Goal: Information Seeking & Learning: Learn about a topic

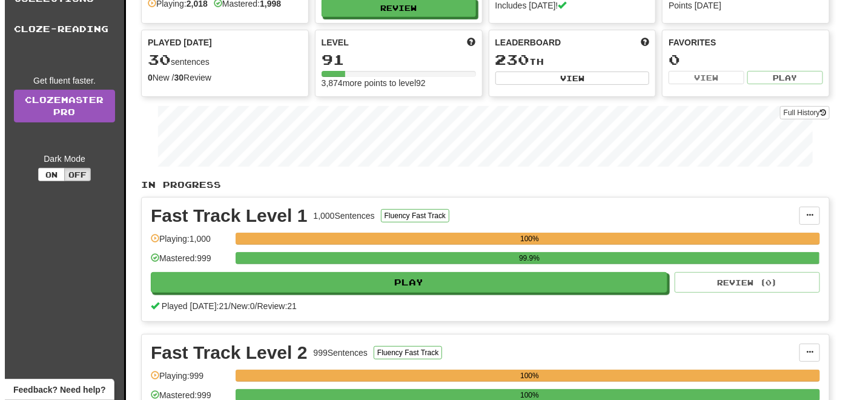
scroll to position [121, 0]
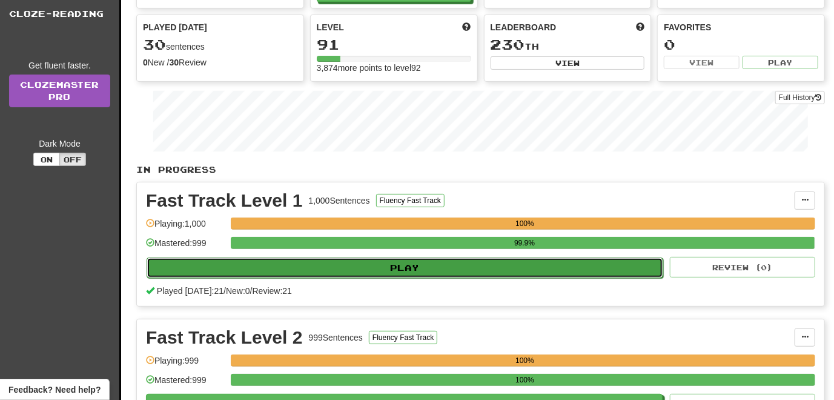
click at [370, 268] on button "Play" at bounding box center [405, 267] width 517 height 21
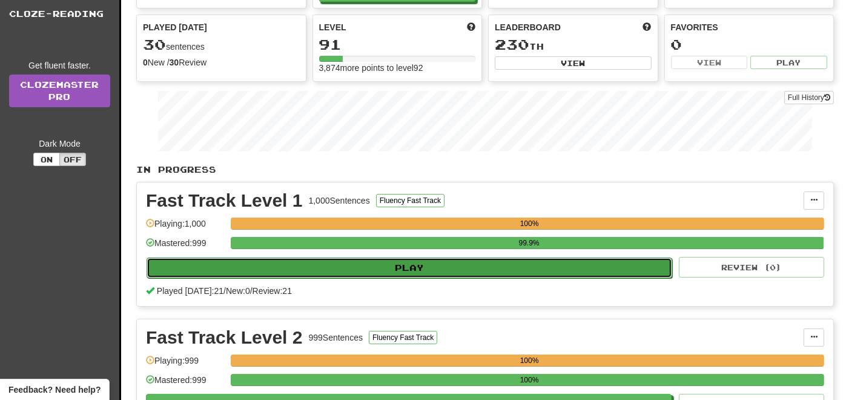
select select "**"
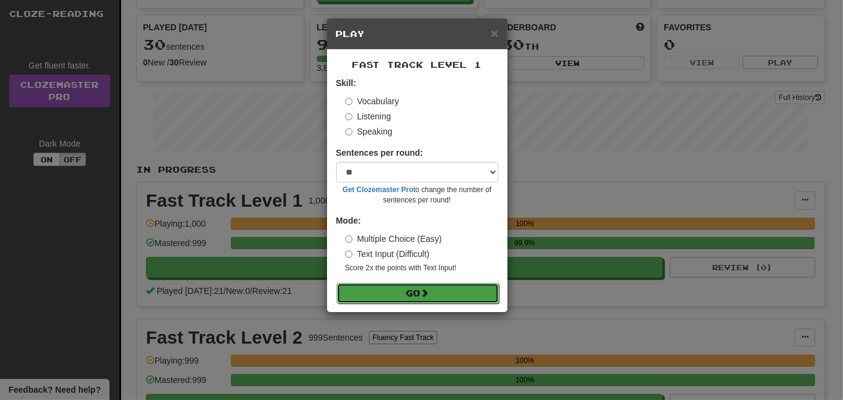
click at [388, 289] on button "Go" at bounding box center [418, 293] width 162 height 21
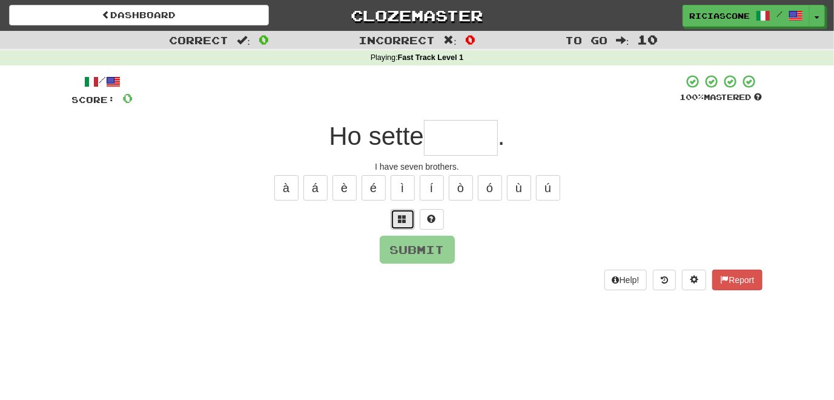
click at [406, 225] on button at bounding box center [403, 219] width 24 height 21
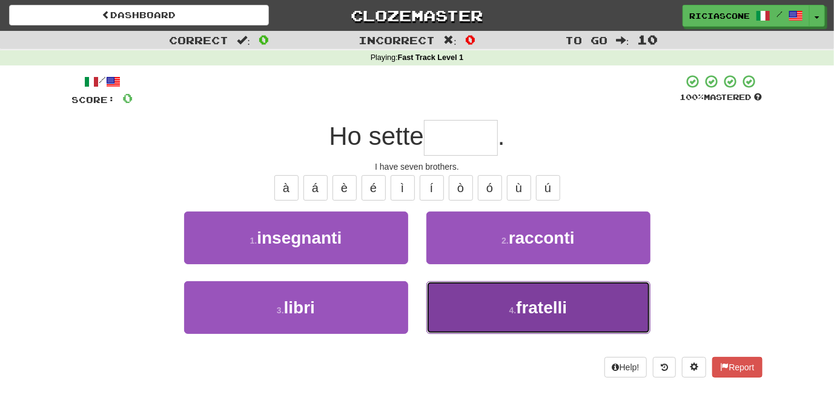
click at [468, 287] on button "4 . fratelli" at bounding box center [538, 307] width 224 height 53
type input "********"
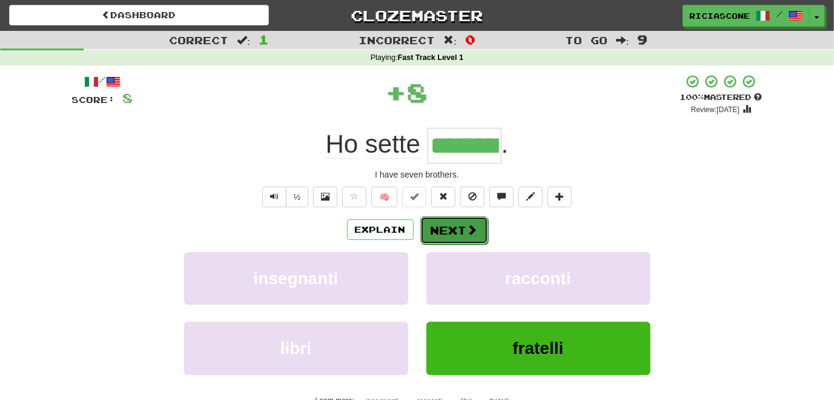
click at [460, 231] on button "Next" at bounding box center [454, 230] width 68 height 28
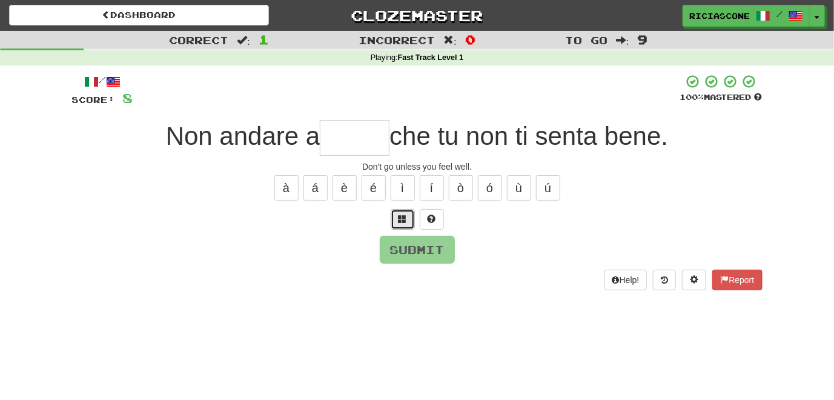
click at [401, 219] on span at bounding box center [402, 218] width 8 height 8
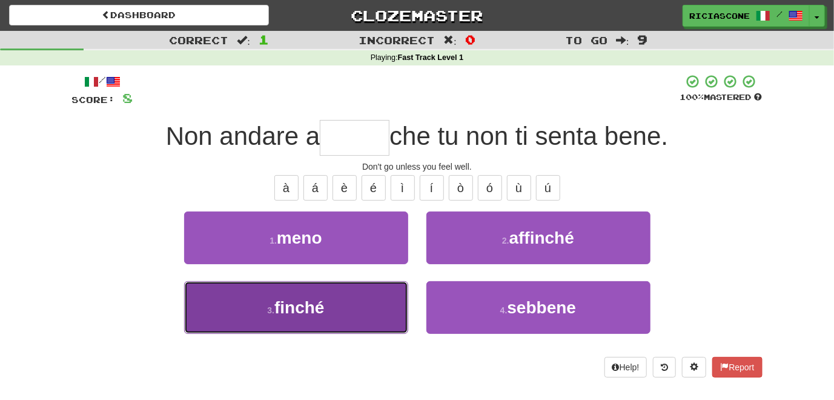
click at [366, 305] on button "3 . finché" at bounding box center [296, 307] width 224 height 53
type input "****"
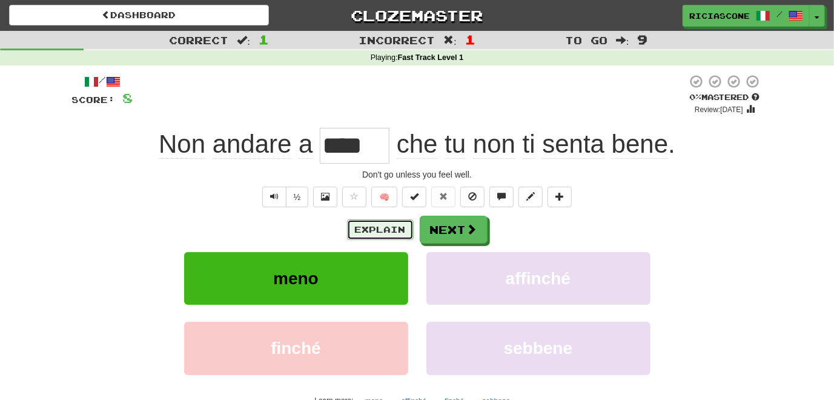
click at [375, 232] on button "Explain" at bounding box center [380, 229] width 67 height 21
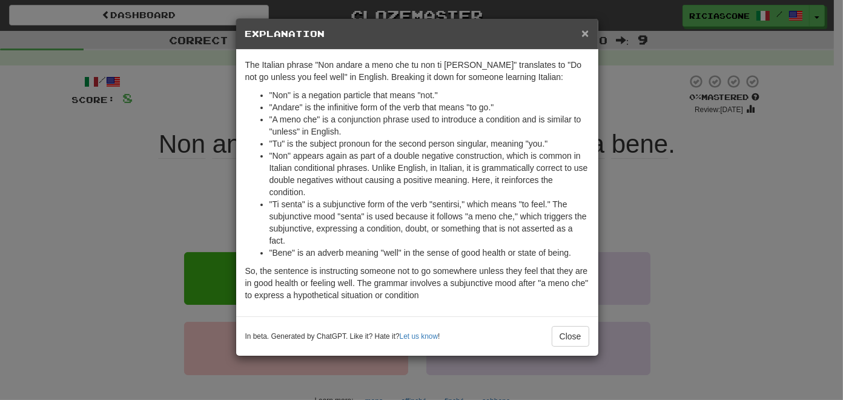
click at [586, 29] on span "×" at bounding box center [584, 33] width 7 height 14
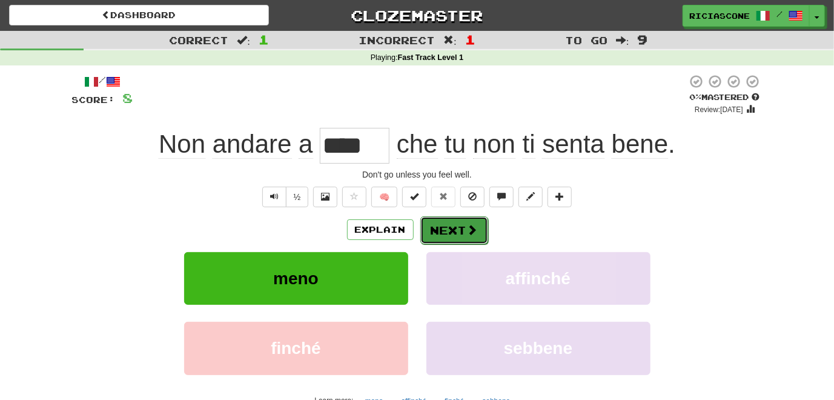
click at [448, 233] on button "Next" at bounding box center [454, 230] width 68 height 28
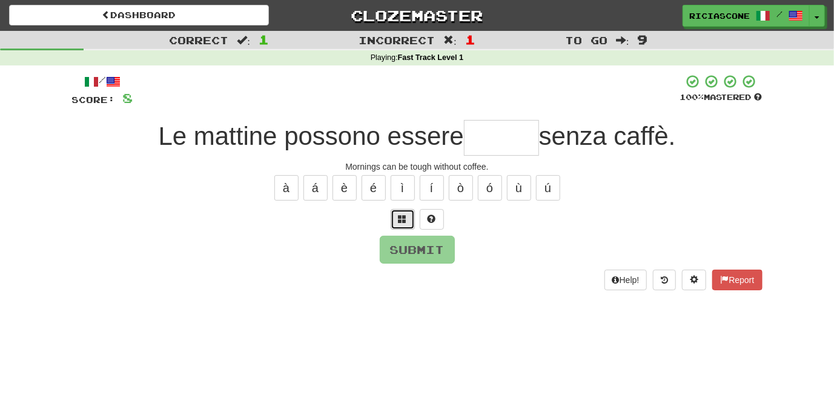
click at [404, 218] on span at bounding box center [402, 218] width 8 height 8
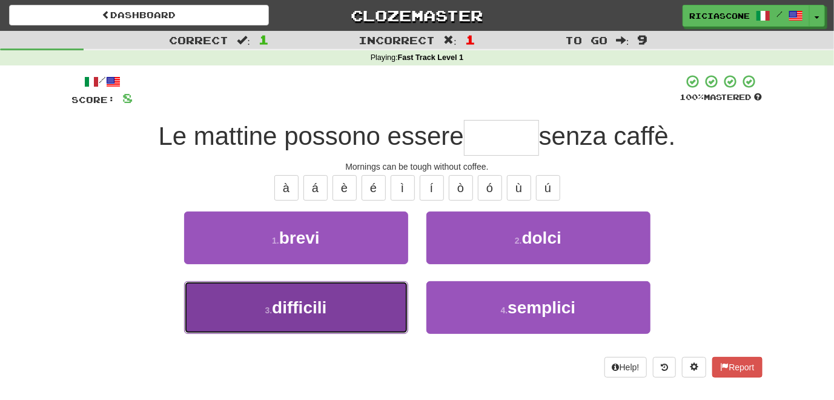
click at [379, 308] on button "3 . difficili" at bounding box center [296, 307] width 224 height 53
type input "*********"
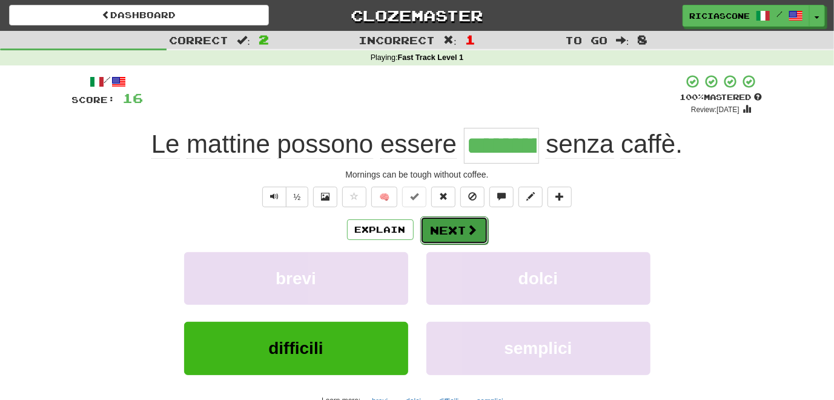
click at [452, 229] on button "Next" at bounding box center [454, 230] width 68 height 28
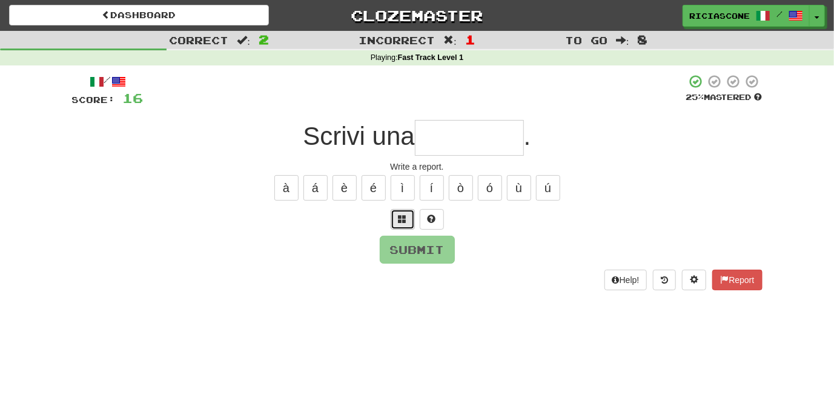
click at [407, 222] on button at bounding box center [403, 219] width 24 height 21
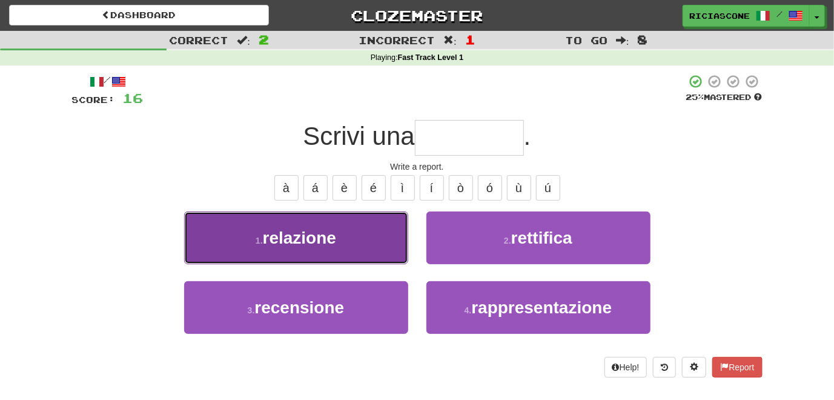
click at [374, 251] on button "1 . relazione" at bounding box center [296, 237] width 224 height 53
type input "*********"
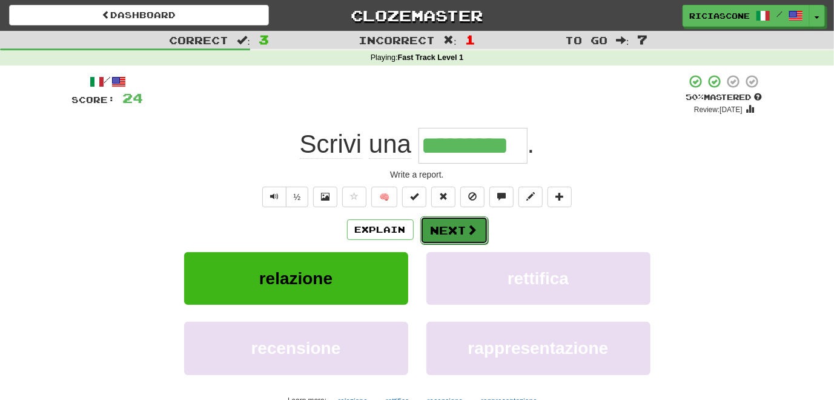
click at [450, 229] on button "Next" at bounding box center [454, 230] width 68 height 28
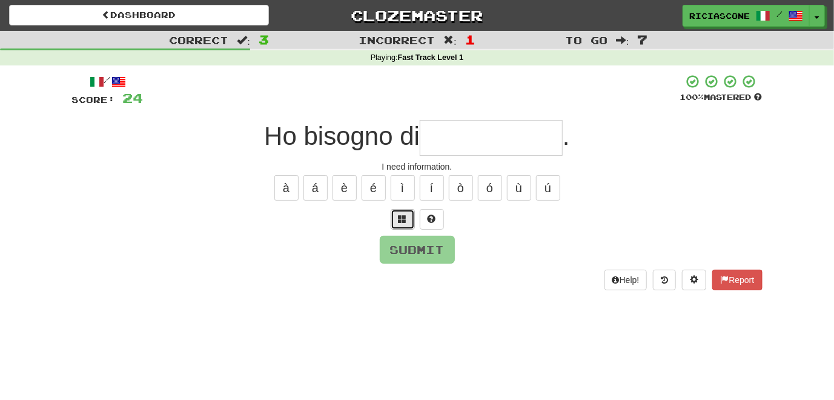
click at [400, 214] on span at bounding box center [402, 218] width 8 height 8
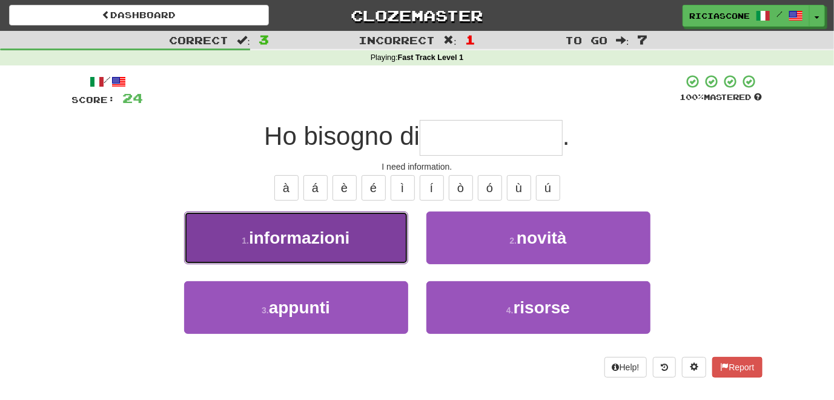
click at [395, 249] on button "1 . informazioni" at bounding box center [296, 237] width 224 height 53
type input "**********"
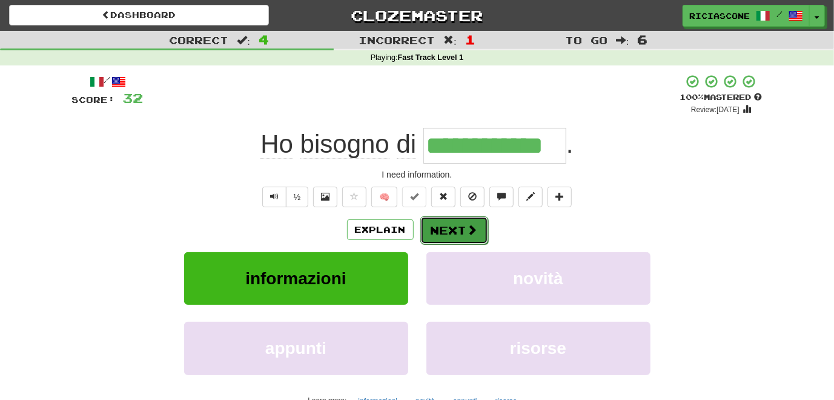
click at [440, 226] on button "Next" at bounding box center [454, 230] width 68 height 28
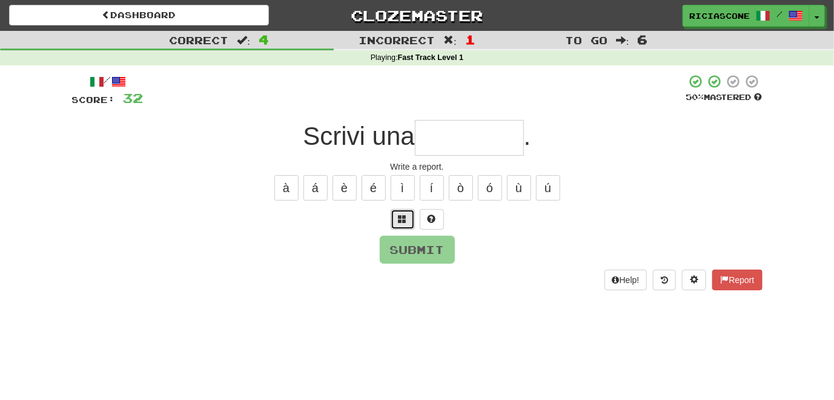
click at [401, 214] on span at bounding box center [402, 218] width 8 height 8
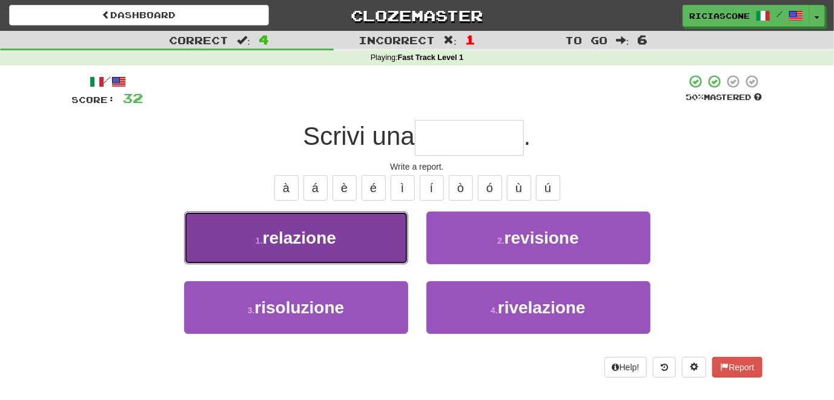
click at [351, 254] on button "1 . relazione" at bounding box center [296, 237] width 224 height 53
type input "*********"
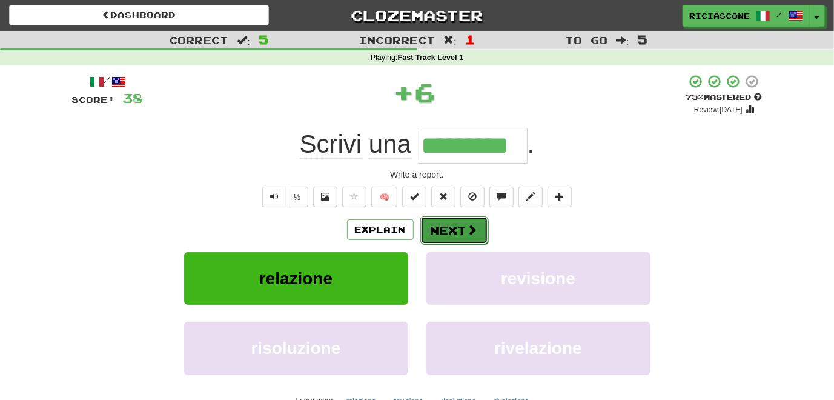
click at [435, 233] on button "Next" at bounding box center [454, 230] width 68 height 28
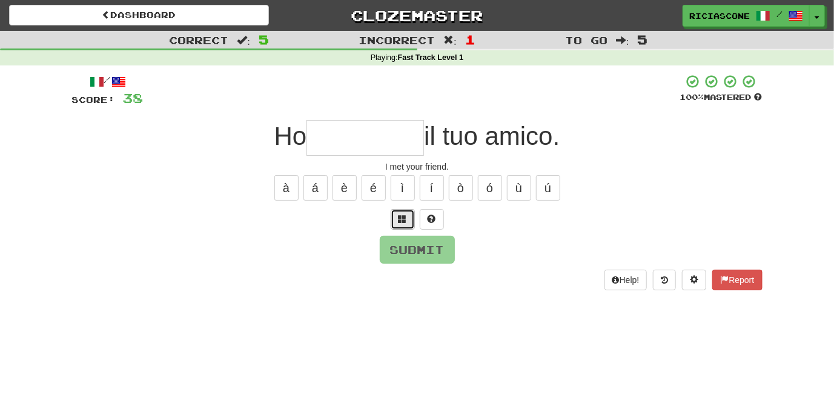
click at [400, 214] on span at bounding box center [402, 218] width 8 height 8
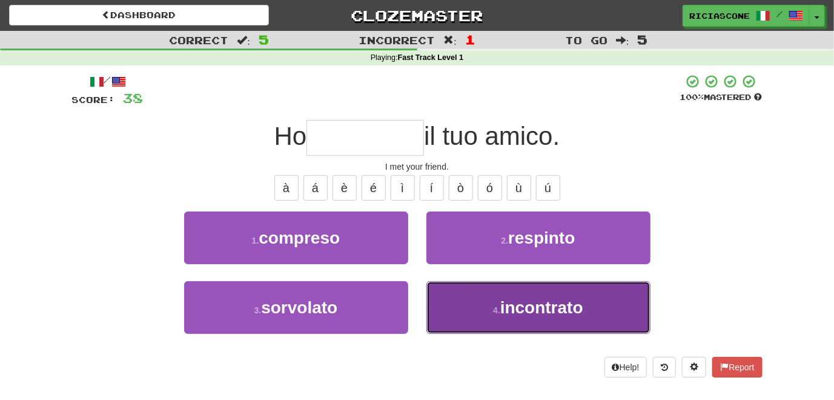
click at [454, 302] on button "4 . incontrato" at bounding box center [538, 307] width 224 height 53
type input "**********"
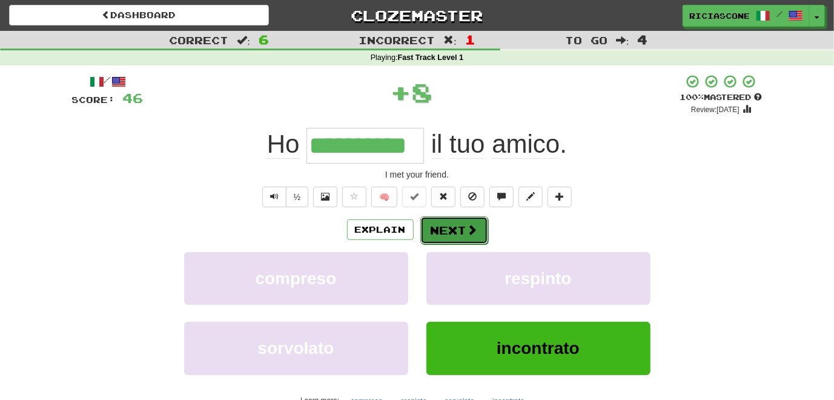
click at [448, 222] on button "Next" at bounding box center [454, 230] width 68 height 28
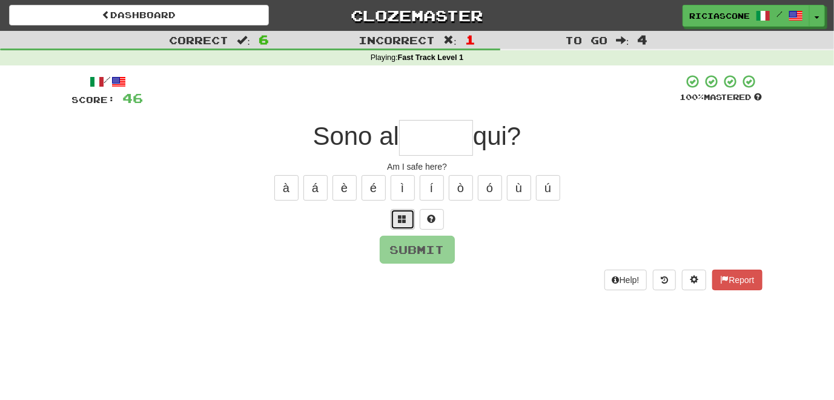
click at [398, 219] on span at bounding box center [402, 218] width 8 height 8
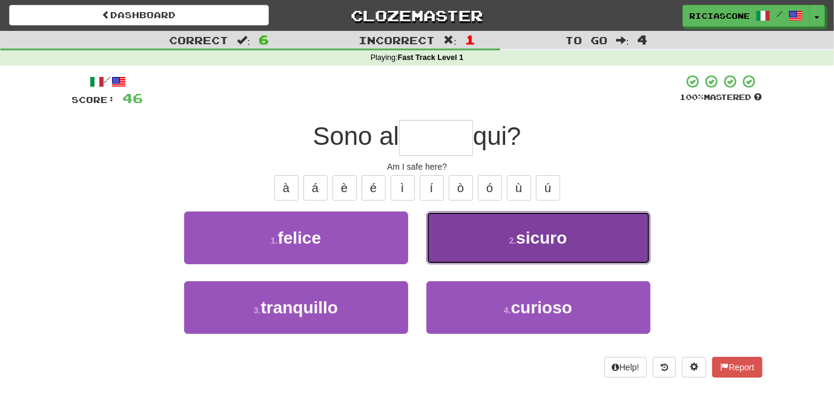
click at [459, 253] on button "2 . sicuro" at bounding box center [538, 237] width 224 height 53
type input "******"
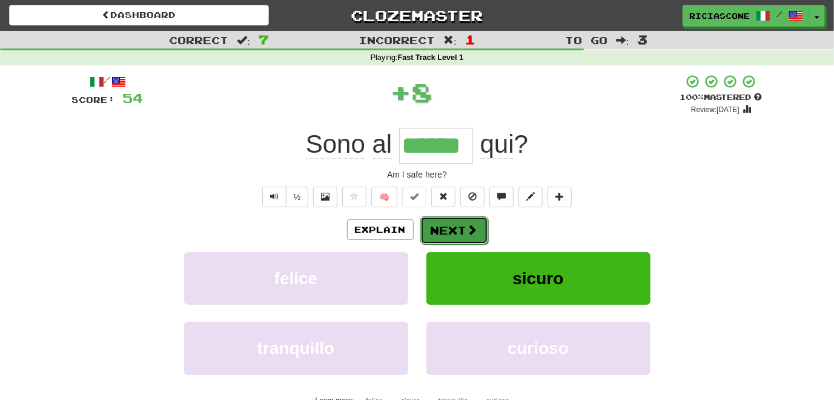
click at [434, 224] on button "Next" at bounding box center [454, 230] width 68 height 28
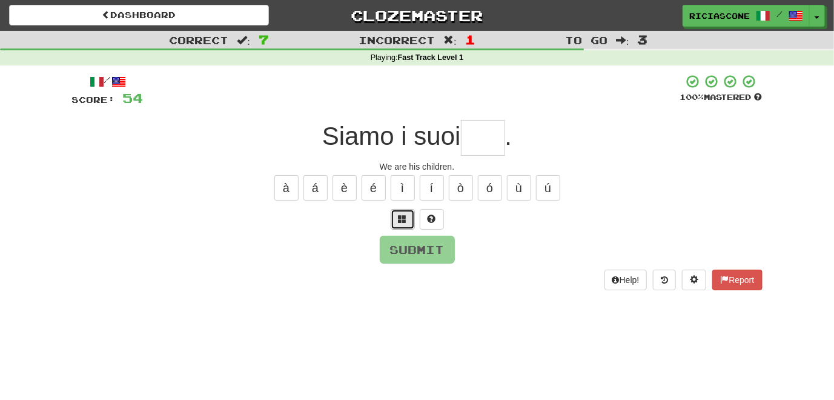
click at [398, 215] on span at bounding box center [402, 218] width 8 height 8
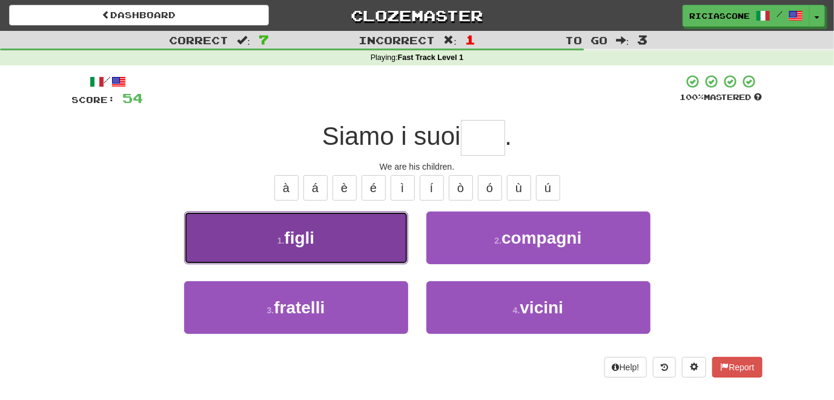
click at [375, 237] on button "1 . figli" at bounding box center [296, 237] width 224 height 53
type input "*****"
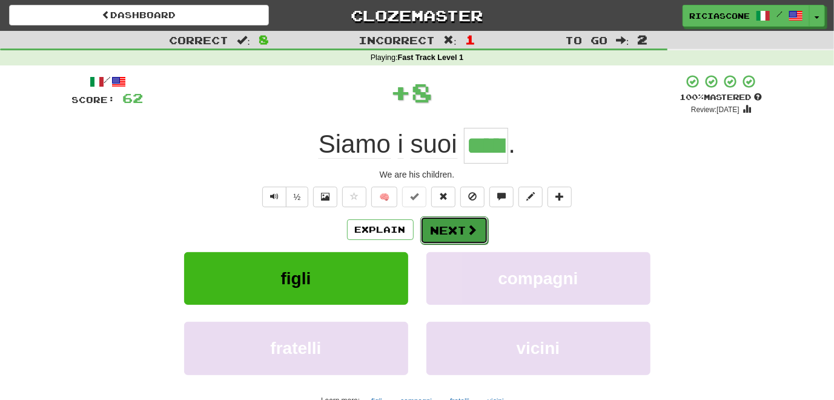
click at [440, 231] on button "Next" at bounding box center [454, 230] width 68 height 28
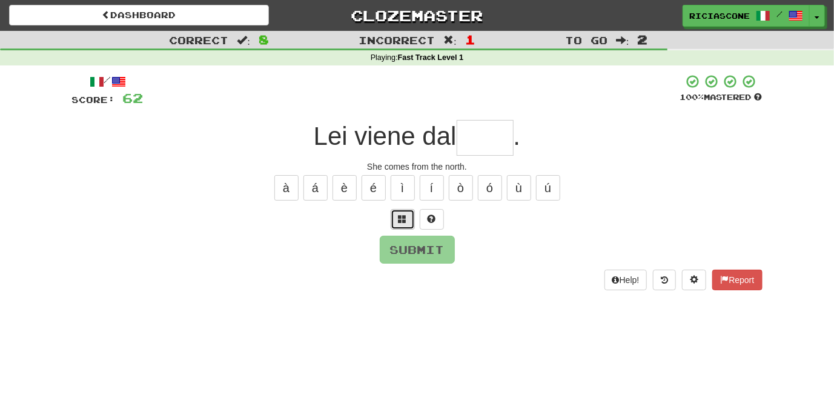
click at [408, 217] on button at bounding box center [403, 219] width 24 height 21
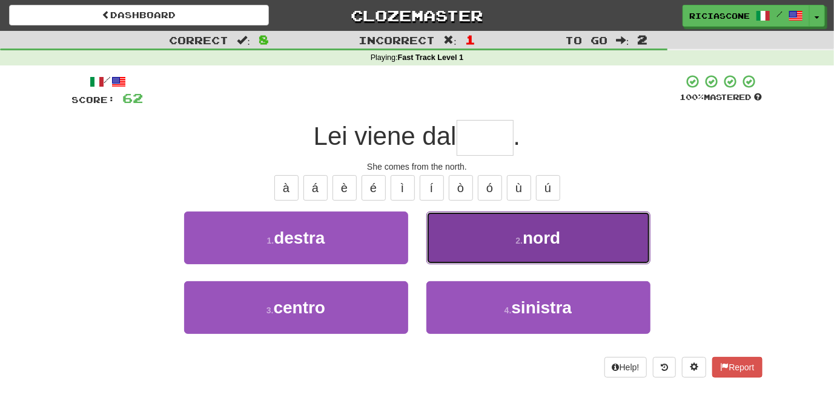
click at [472, 225] on button "2 . nord" at bounding box center [538, 237] width 224 height 53
type input "****"
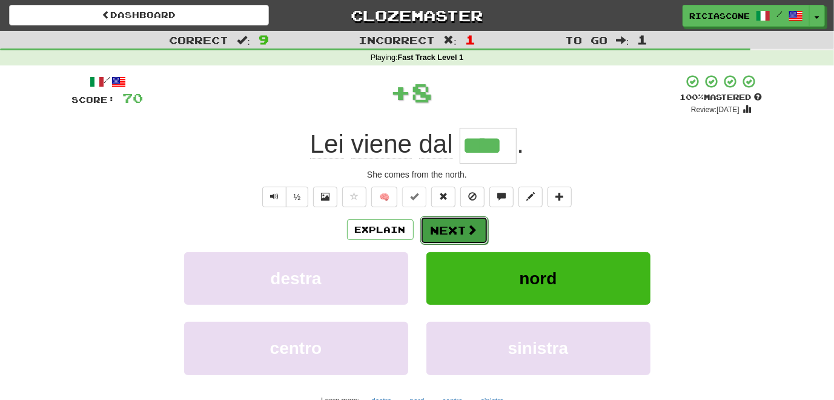
click at [456, 231] on button "Next" at bounding box center [454, 230] width 68 height 28
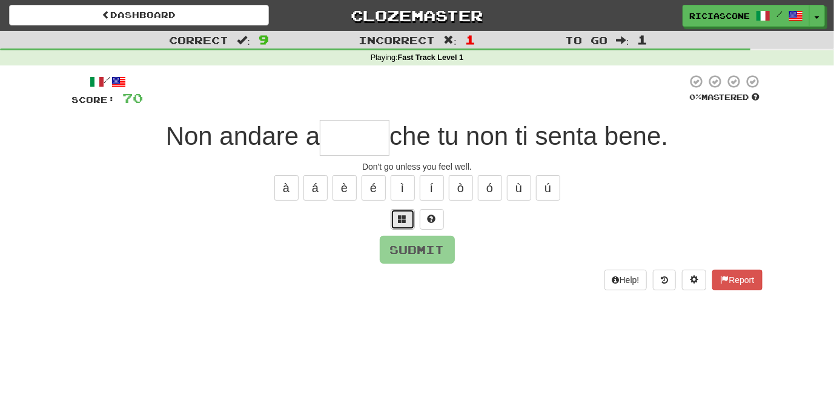
click at [403, 217] on span at bounding box center [402, 218] width 8 height 8
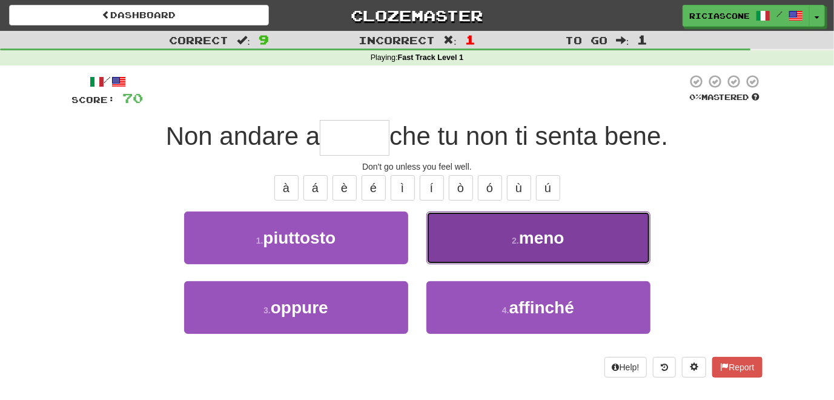
click at [482, 230] on button "2 . meno" at bounding box center [538, 237] width 224 height 53
type input "****"
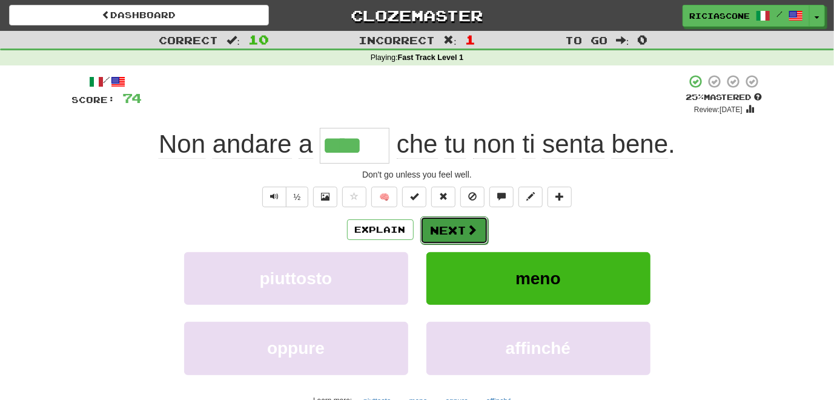
click at [434, 228] on button "Next" at bounding box center [454, 230] width 68 height 28
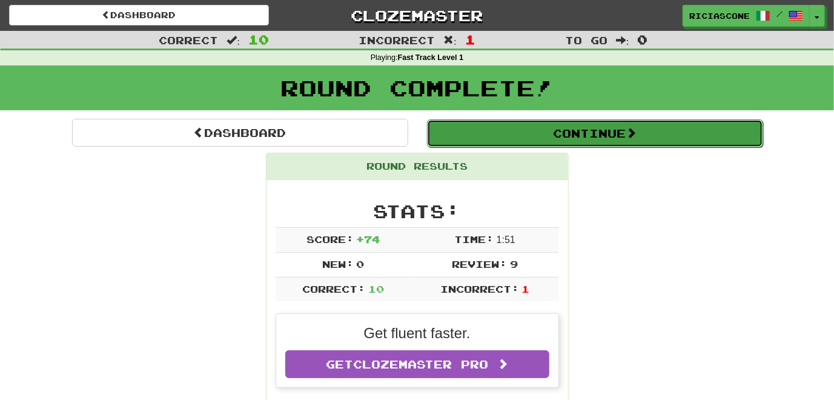
click at [526, 134] on button "Continue" at bounding box center [595, 133] width 336 height 28
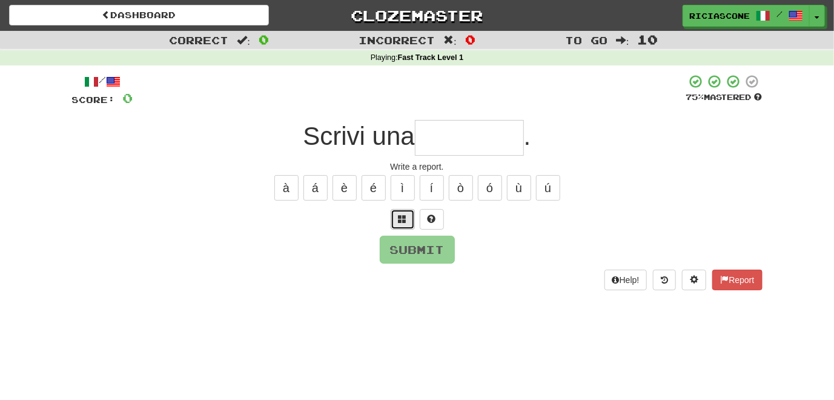
click at [403, 217] on span at bounding box center [402, 218] width 8 height 8
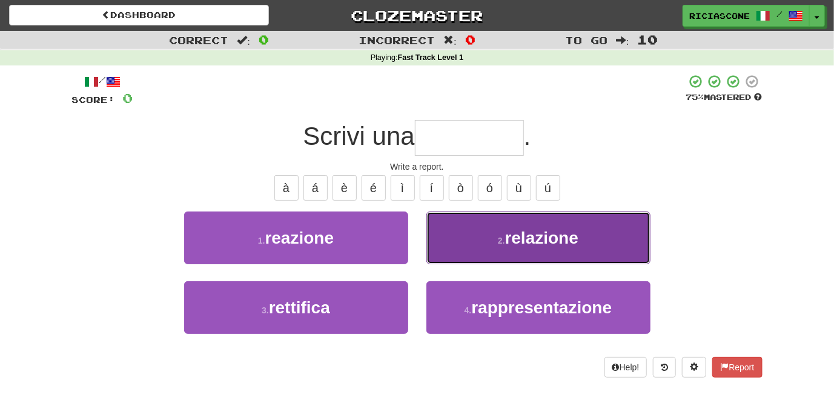
click at [461, 239] on button "2 . relazione" at bounding box center [538, 237] width 224 height 53
type input "*********"
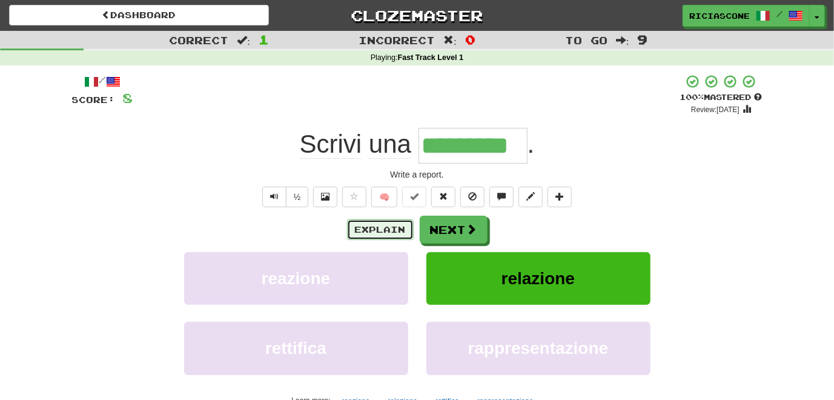
click at [394, 229] on button "Explain" at bounding box center [380, 229] width 67 height 21
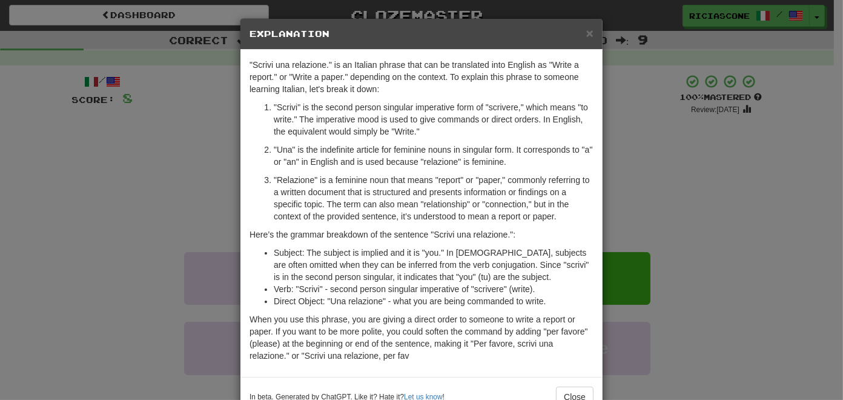
click at [141, 206] on div "× Explanation "Scrivi una relazione." is an Italian phrase that can be translat…" at bounding box center [421, 200] width 843 height 400
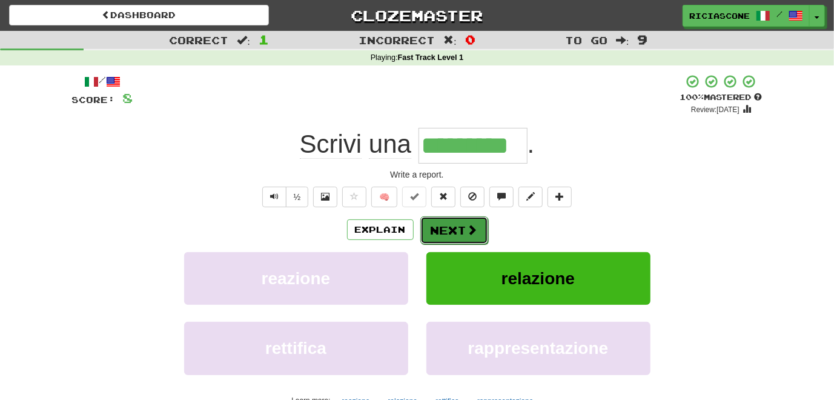
click at [448, 231] on button "Next" at bounding box center [454, 230] width 68 height 28
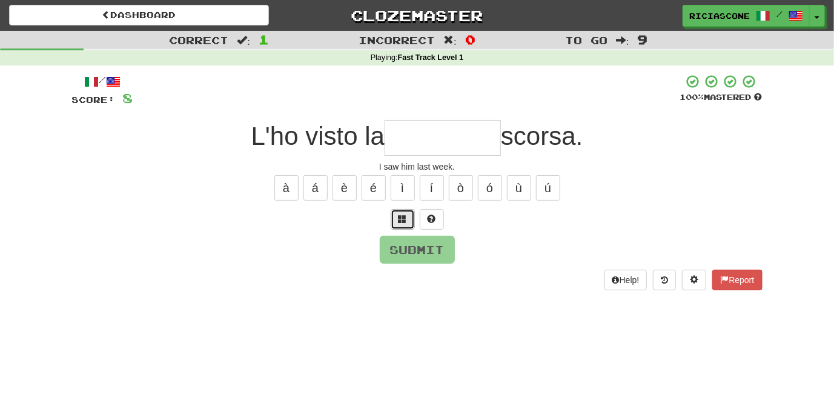
click at [397, 219] on button at bounding box center [403, 219] width 24 height 21
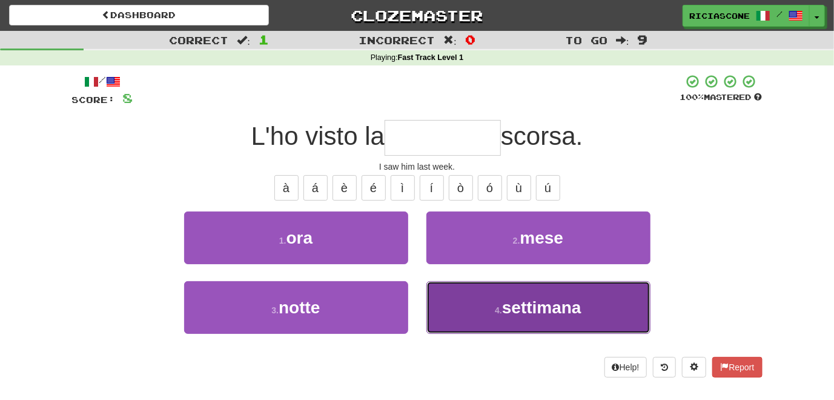
click at [454, 294] on button "4 . settimana" at bounding box center [538, 307] width 224 height 53
type input "*********"
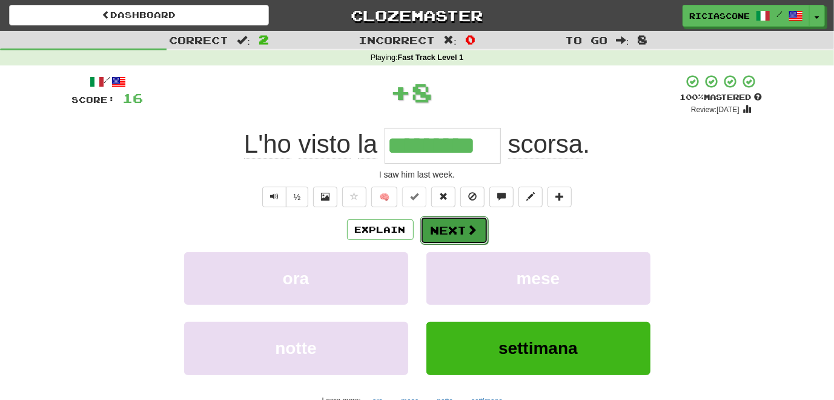
click at [440, 223] on button "Next" at bounding box center [454, 230] width 68 height 28
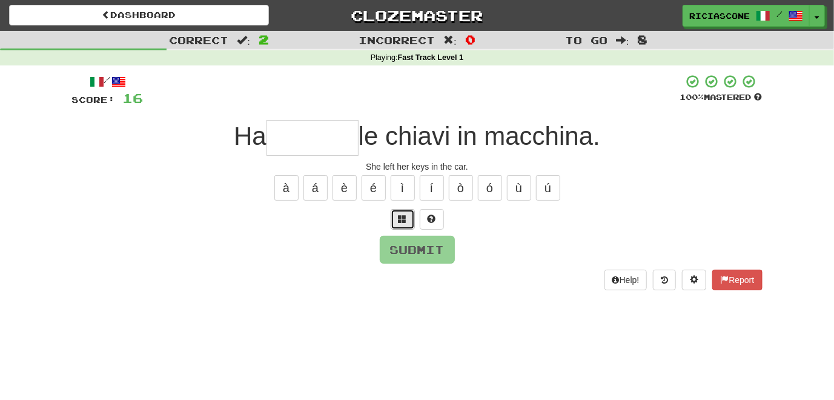
click at [401, 221] on span at bounding box center [402, 218] width 8 height 8
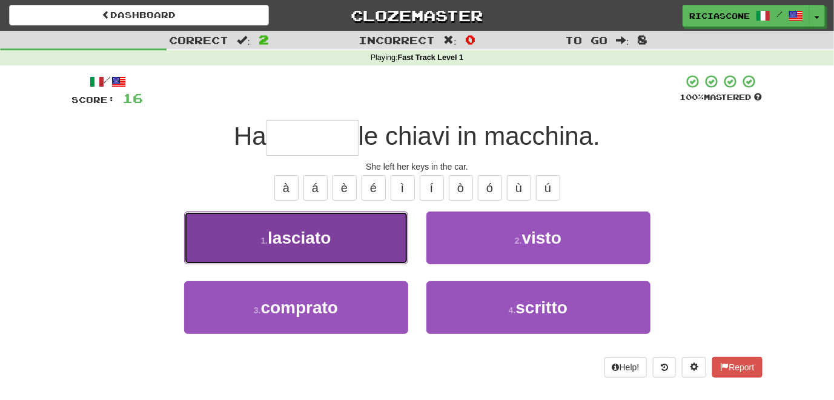
click at [391, 232] on button "1 . lasciato" at bounding box center [296, 237] width 224 height 53
type input "********"
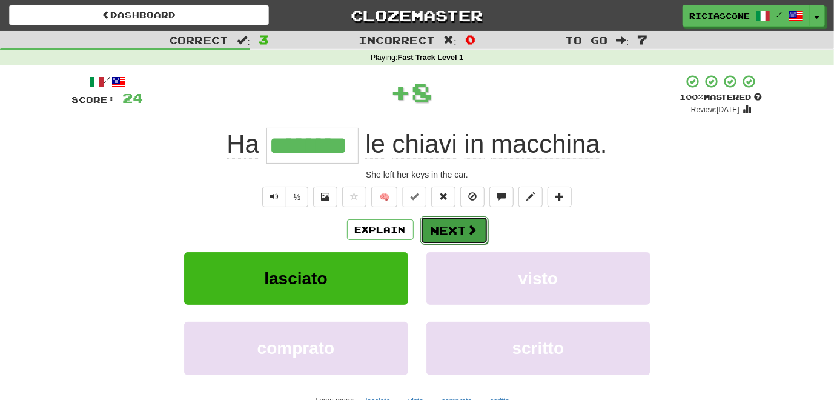
click at [444, 230] on button "Next" at bounding box center [454, 230] width 68 height 28
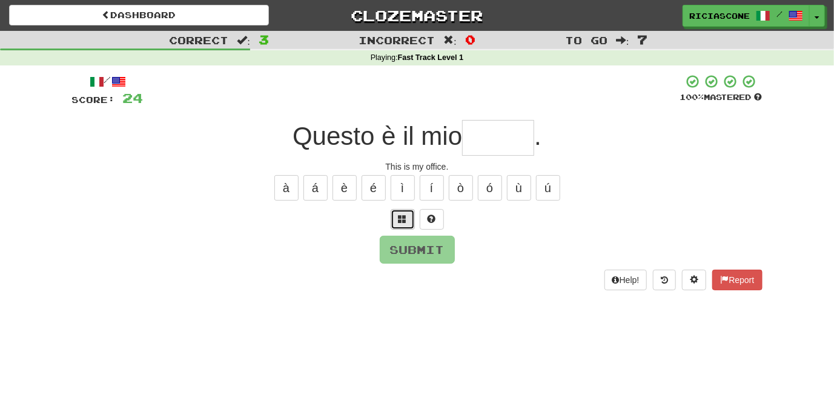
click at [403, 216] on span at bounding box center [402, 218] width 8 height 8
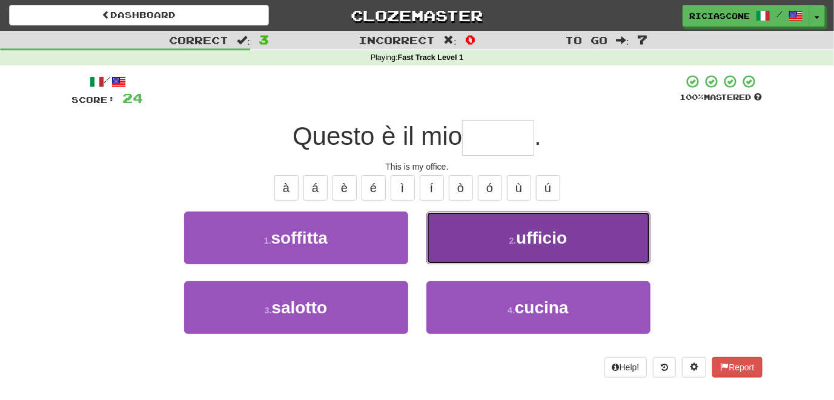
click at [458, 241] on button "2 . ufficio" at bounding box center [538, 237] width 224 height 53
type input "*******"
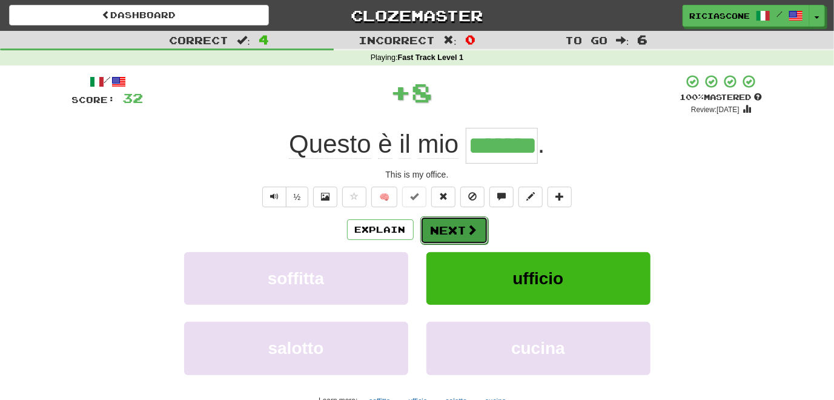
click at [455, 229] on button "Next" at bounding box center [454, 230] width 68 height 28
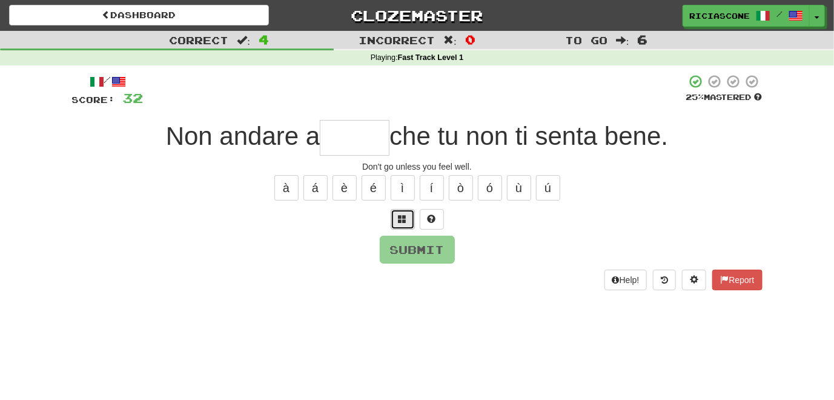
click at [409, 214] on button at bounding box center [403, 219] width 24 height 21
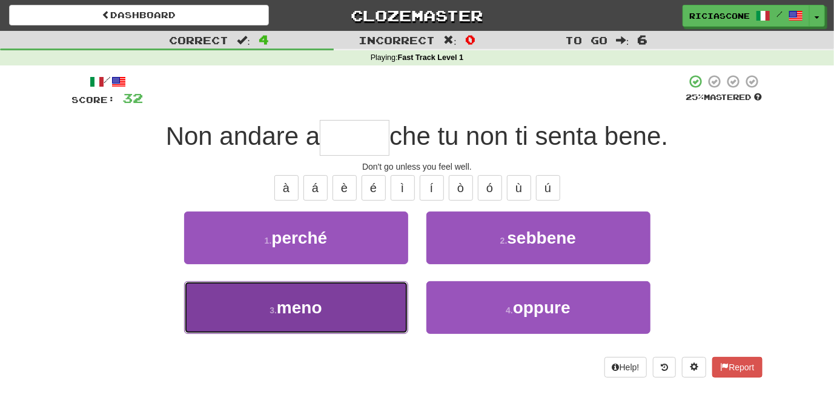
click at [248, 305] on button "3 . meno" at bounding box center [296, 307] width 224 height 53
type input "****"
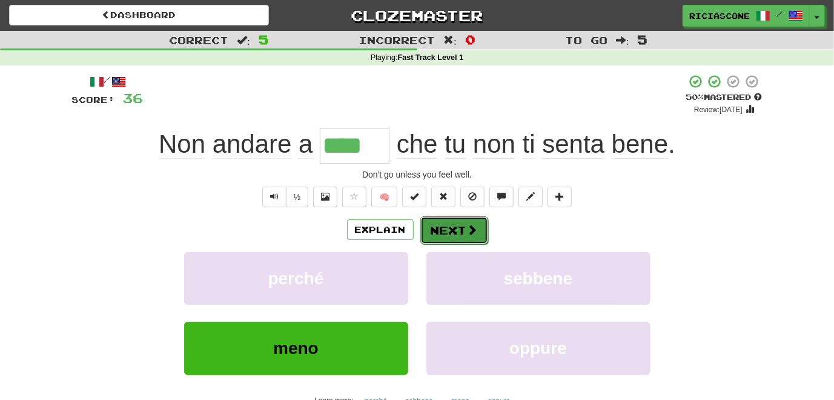
click at [445, 217] on button "Next" at bounding box center [454, 230] width 68 height 28
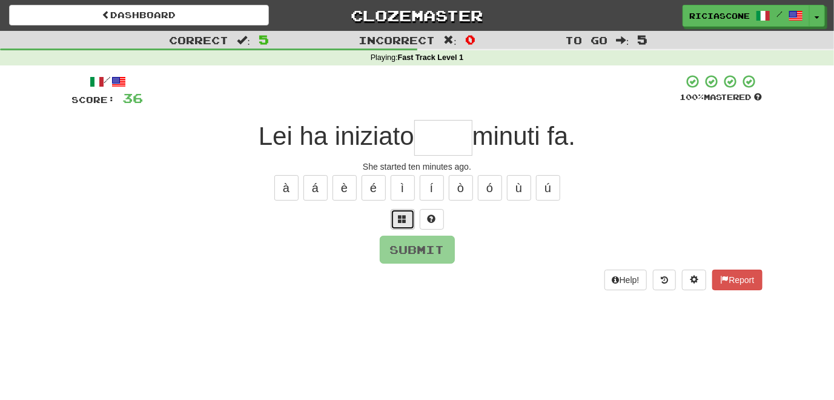
click at [403, 219] on span at bounding box center [402, 218] width 8 height 8
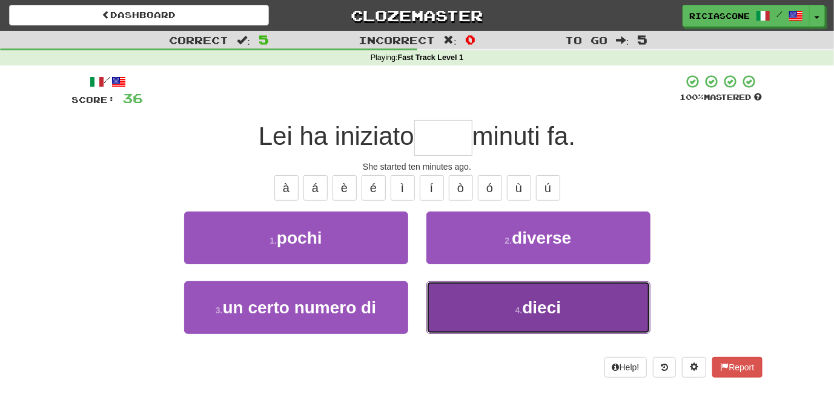
click at [467, 297] on button "4 . dieci" at bounding box center [538, 307] width 224 height 53
type input "*****"
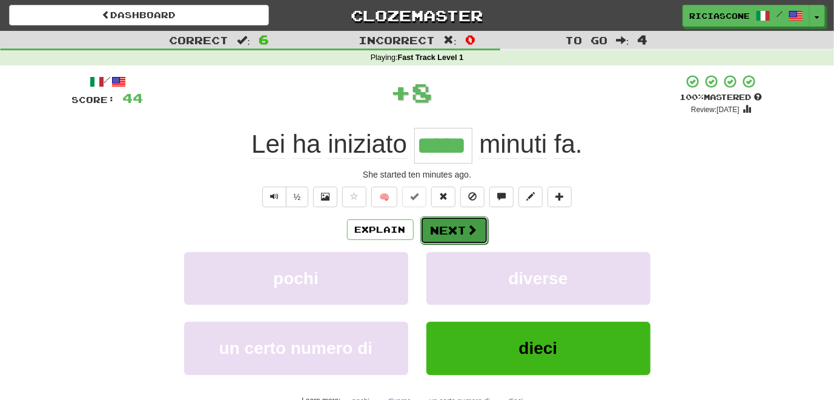
click at [440, 222] on button "Next" at bounding box center [454, 230] width 68 height 28
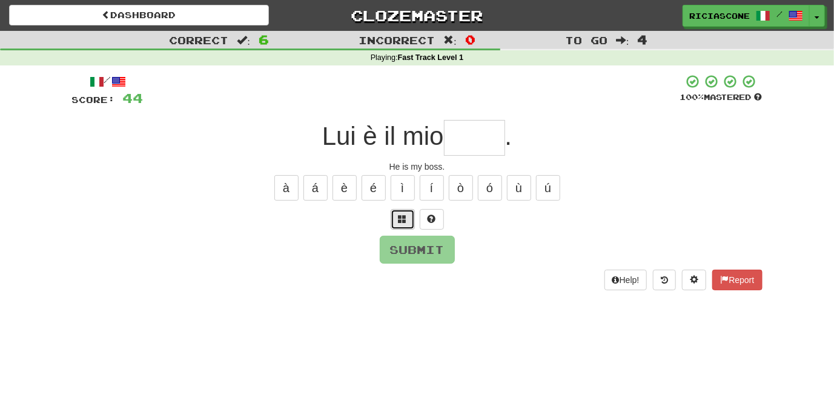
click at [398, 217] on span at bounding box center [402, 218] width 8 height 8
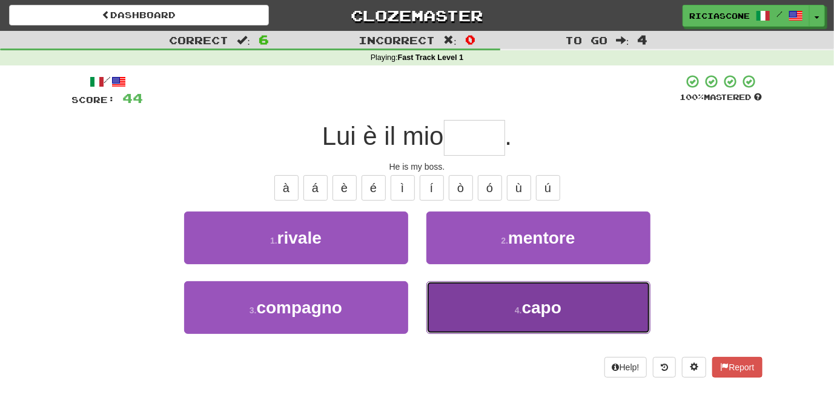
click at [477, 299] on button "4 . capo" at bounding box center [538, 307] width 224 height 53
type input "****"
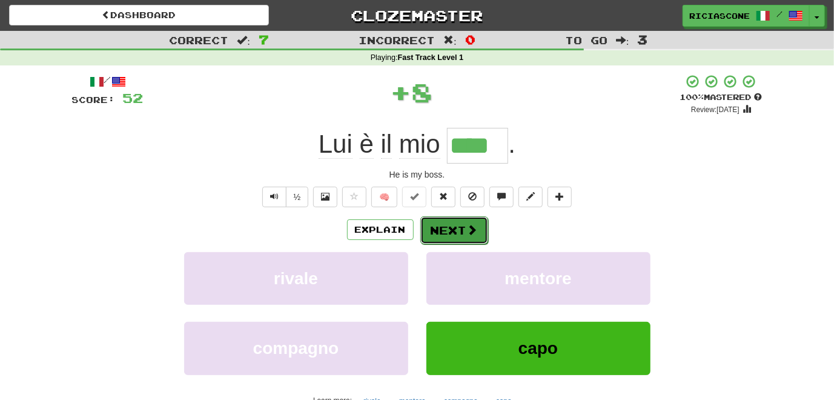
click at [452, 217] on button "Next" at bounding box center [454, 230] width 68 height 28
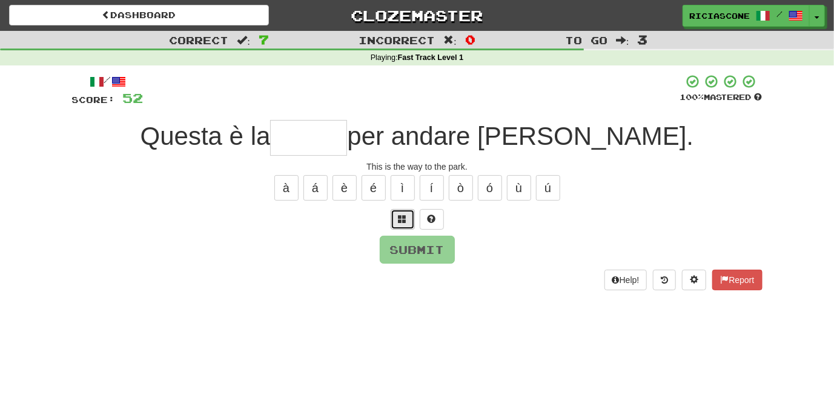
click at [401, 219] on span at bounding box center [402, 218] width 8 height 8
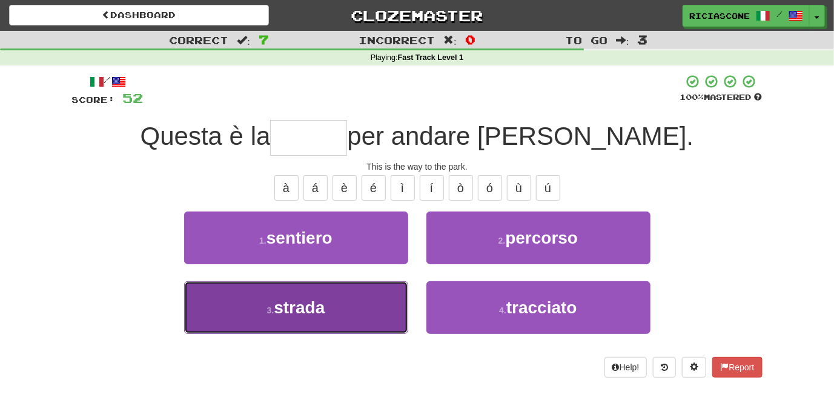
click at [369, 299] on button "3 . strada" at bounding box center [296, 307] width 224 height 53
type input "******"
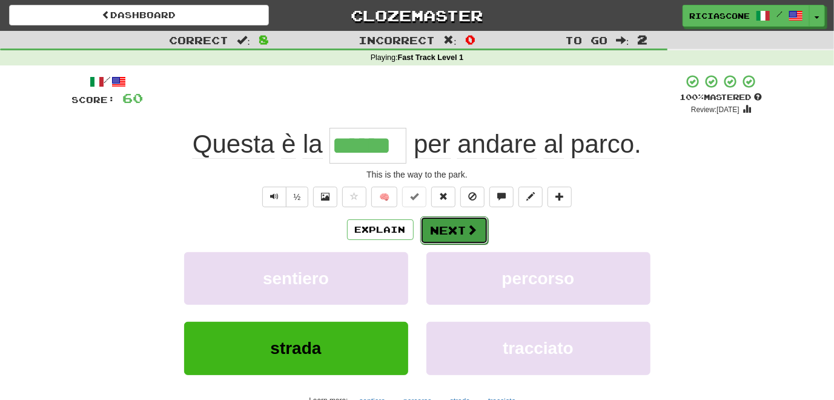
click at [454, 225] on button "Next" at bounding box center [454, 230] width 68 height 28
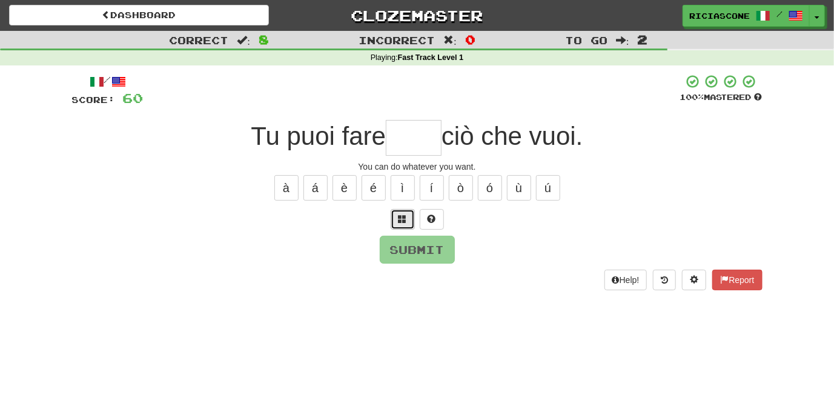
click at [401, 216] on span at bounding box center [402, 218] width 8 height 8
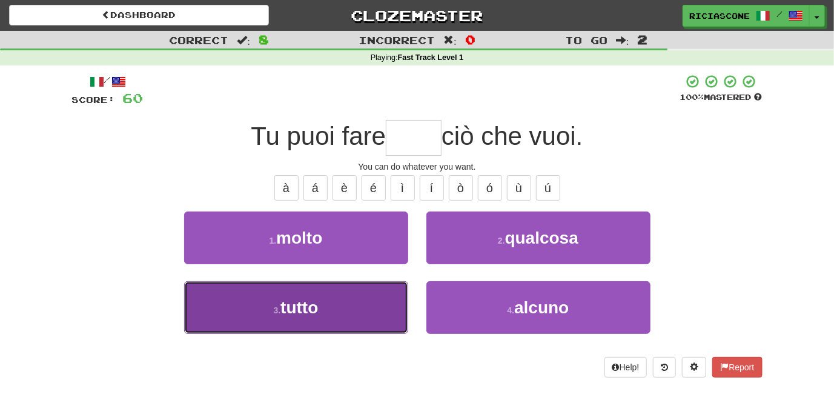
click at [336, 302] on button "3 . tutto" at bounding box center [296, 307] width 224 height 53
type input "*****"
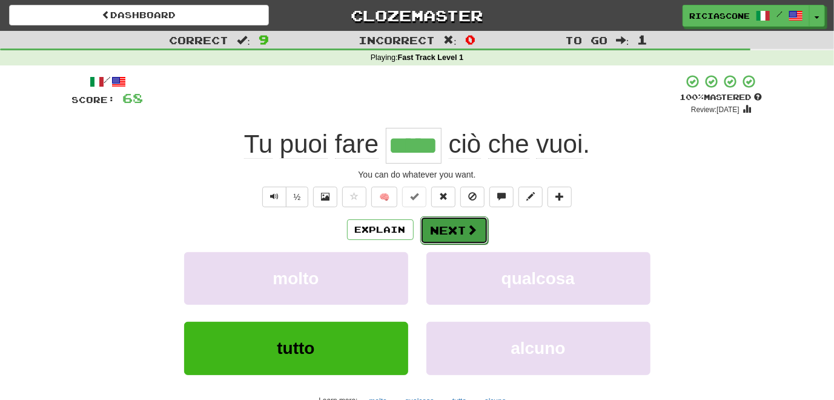
click at [442, 226] on button "Next" at bounding box center [454, 230] width 68 height 28
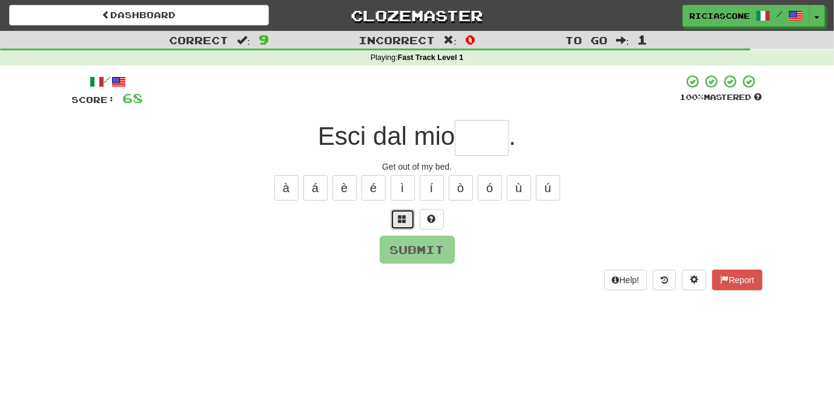
click at [406, 222] on span at bounding box center [402, 218] width 8 height 8
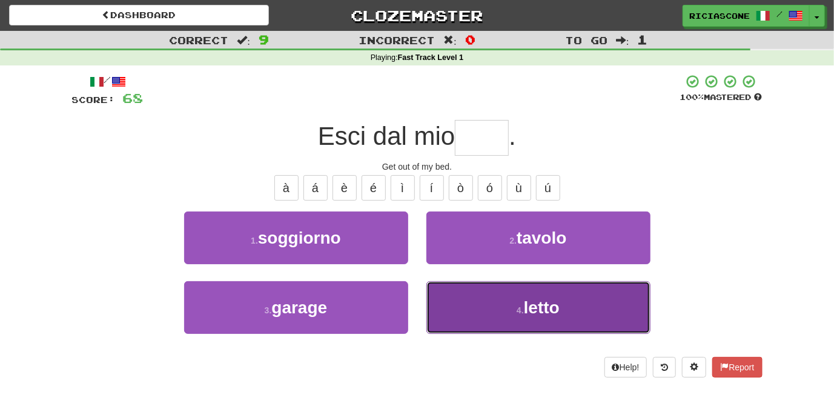
click at [457, 294] on button "4 . letto" at bounding box center [538, 307] width 224 height 53
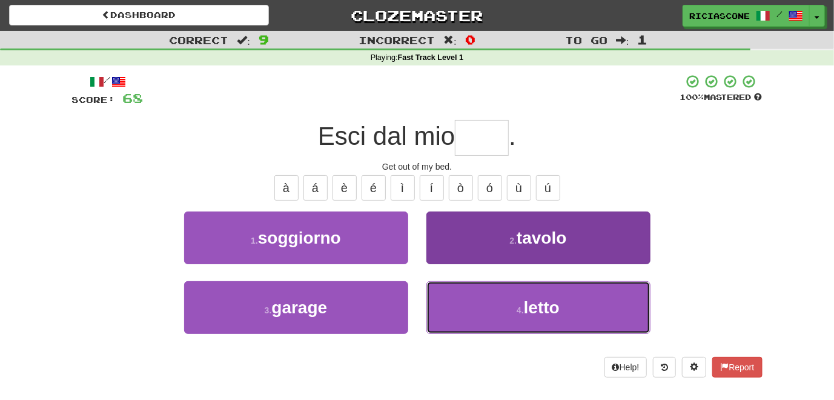
type input "*****"
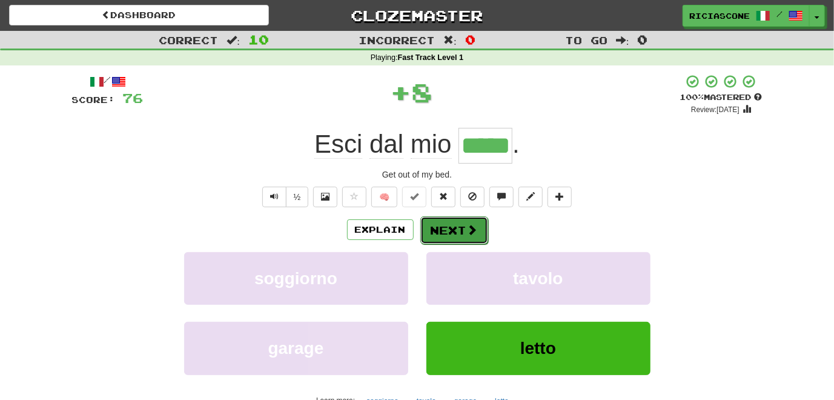
click at [438, 225] on button "Next" at bounding box center [454, 230] width 68 height 28
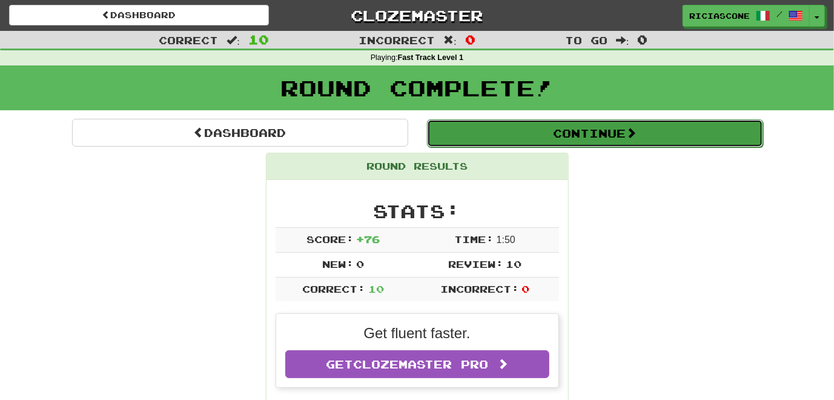
click at [510, 128] on button "Continue" at bounding box center [595, 133] width 336 height 28
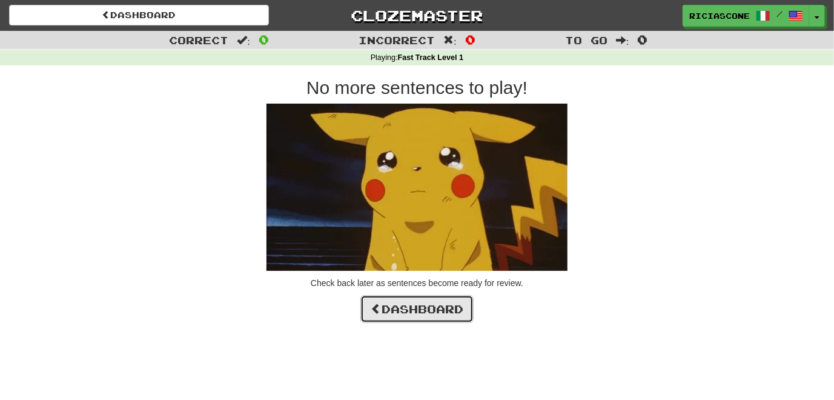
click at [422, 305] on link "Dashboard" at bounding box center [416, 309] width 113 height 28
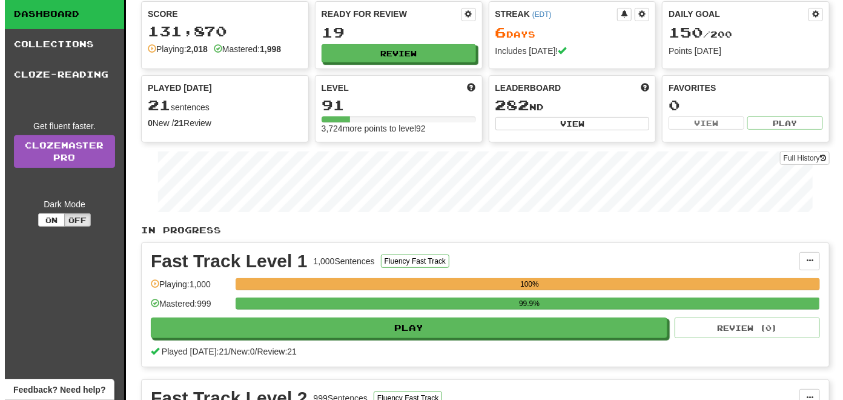
scroll to position [242, 0]
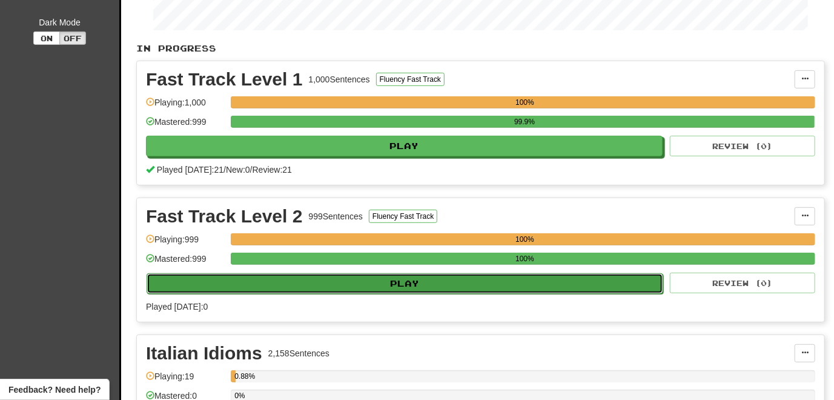
click at [407, 279] on button "Play" at bounding box center [405, 283] width 517 height 21
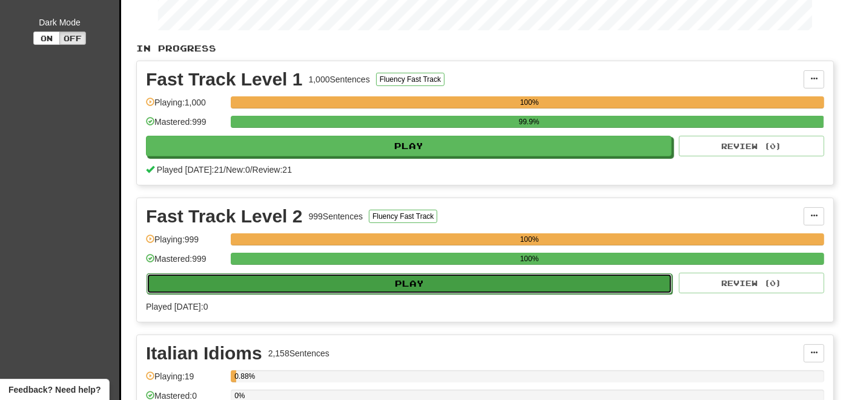
select select "**"
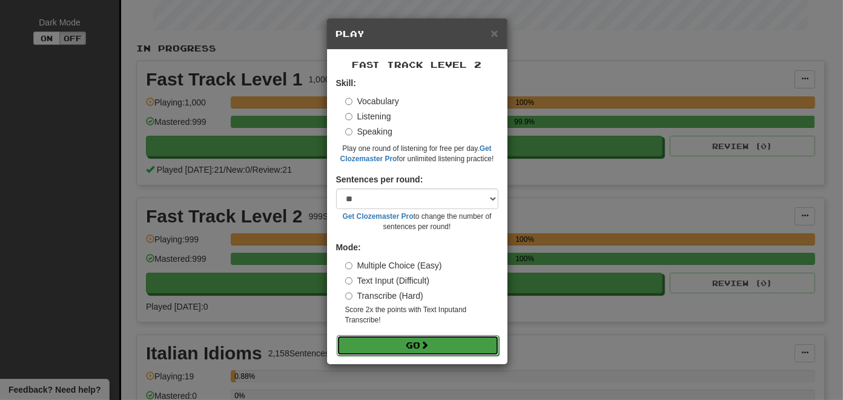
click at [411, 343] on button "Go" at bounding box center [418, 345] width 162 height 21
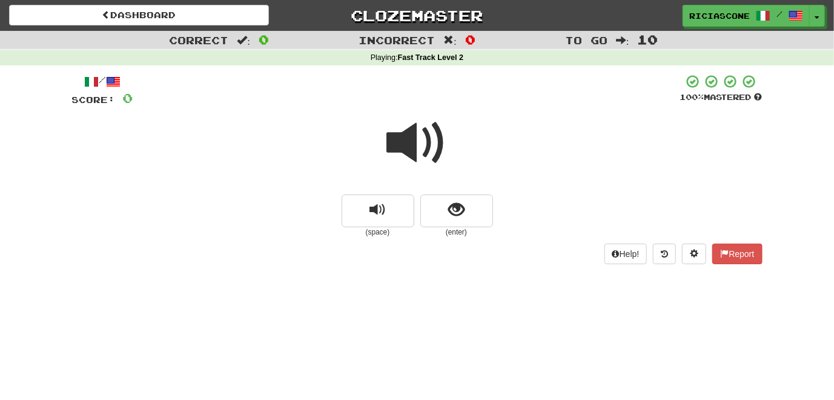
click at [411, 150] on span at bounding box center [417, 143] width 61 height 61
click at [411, 145] on span at bounding box center [417, 143] width 61 height 61
click at [413, 141] on span at bounding box center [417, 143] width 61 height 61
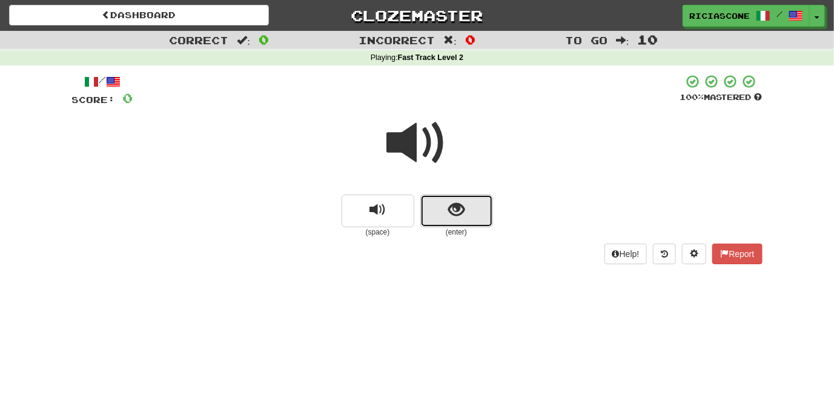
click at [452, 208] on span "show sentence" at bounding box center [456, 210] width 16 height 16
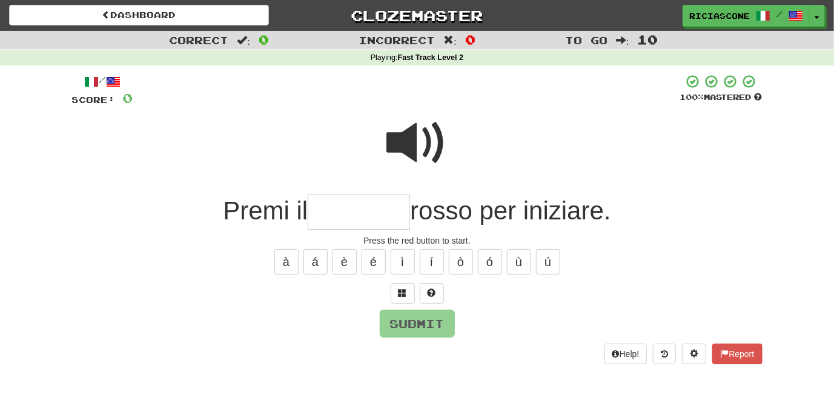
click at [420, 136] on span at bounding box center [417, 143] width 61 height 61
click at [412, 140] on span at bounding box center [417, 143] width 61 height 61
click at [420, 141] on span at bounding box center [417, 143] width 61 height 61
click at [408, 145] on span at bounding box center [417, 143] width 61 height 61
click at [400, 289] on span at bounding box center [402, 292] width 8 height 8
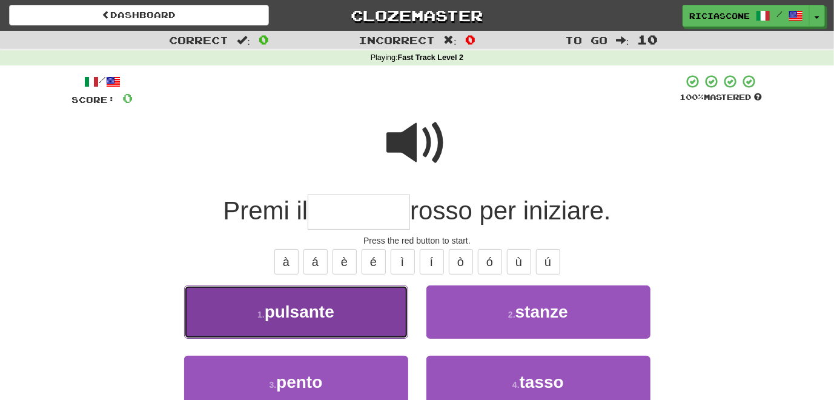
click at [365, 329] on button "1 . pulsante" at bounding box center [296, 311] width 224 height 53
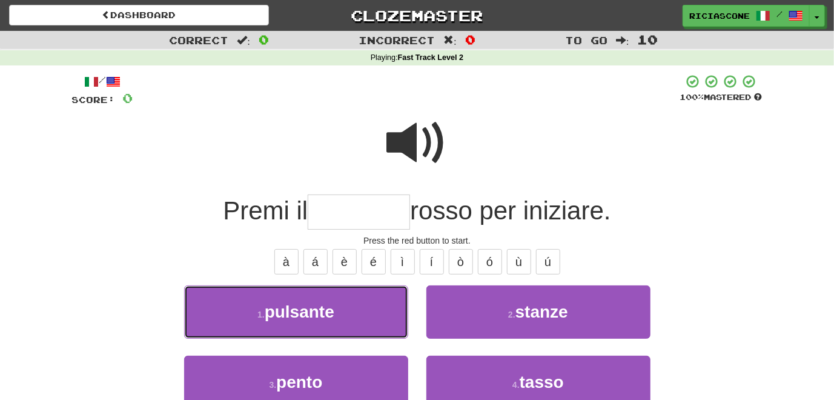
type input "********"
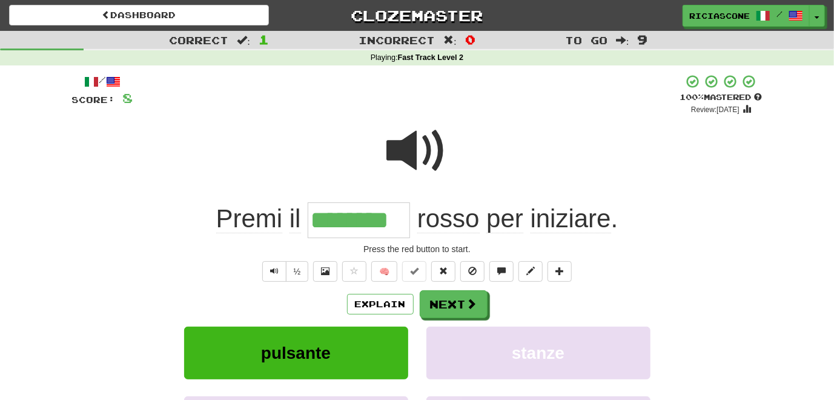
click at [431, 146] on span at bounding box center [417, 150] width 61 height 61
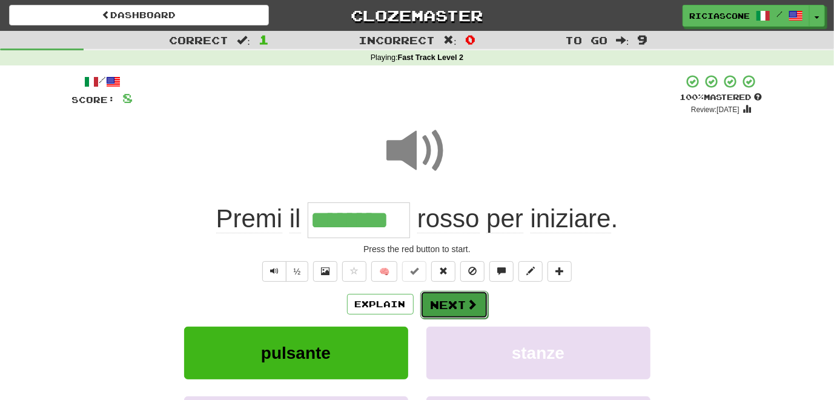
click at [448, 303] on button "Next" at bounding box center [454, 305] width 68 height 28
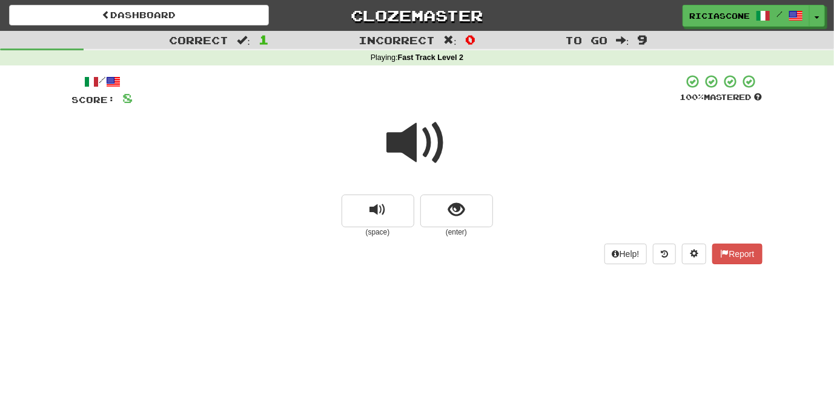
click at [403, 141] on span at bounding box center [417, 143] width 61 height 61
click at [452, 209] on span "show sentence" at bounding box center [456, 210] width 16 height 16
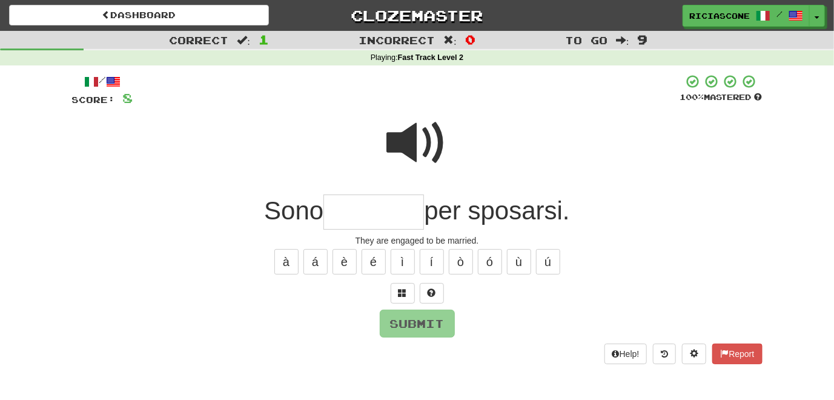
click at [411, 144] on span at bounding box center [417, 143] width 61 height 61
click at [400, 291] on span at bounding box center [402, 292] width 8 height 8
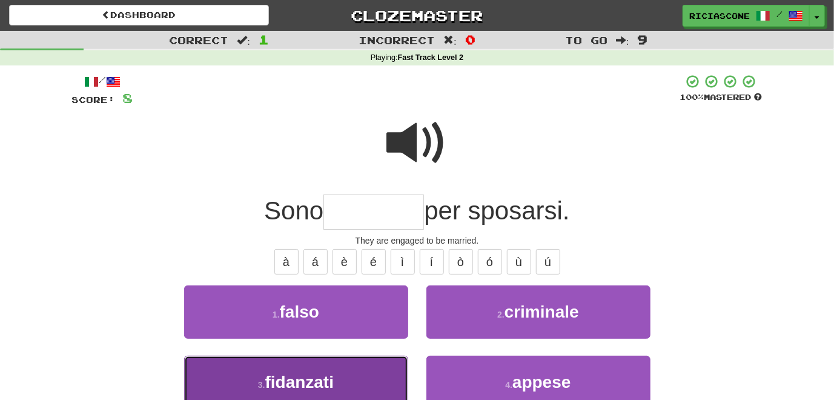
click at [362, 371] on button "3 . fidanzati" at bounding box center [296, 381] width 224 height 53
type input "*********"
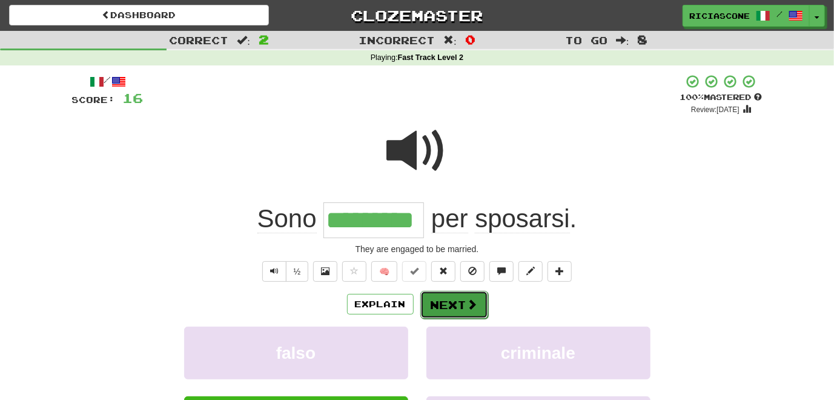
click at [433, 302] on button "Next" at bounding box center [454, 305] width 68 height 28
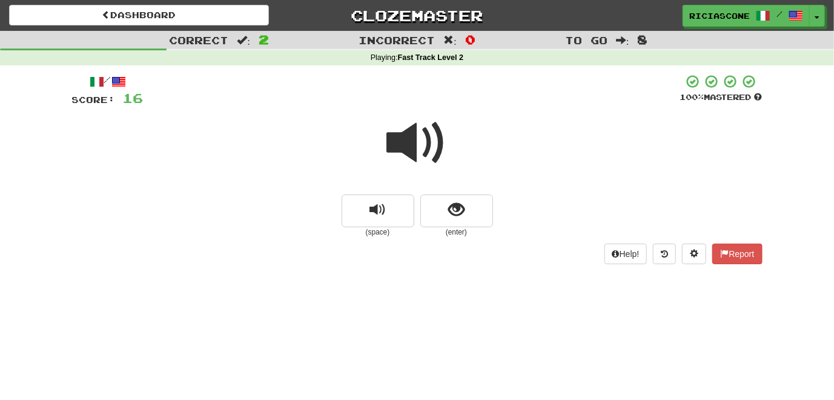
click at [414, 142] on span at bounding box center [417, 143] width 61 height 61
click at [400, 147] on span at bounding box center [417, 143] width 61 height 61
click at [454, 204] on span "show sentence" at bounding box center [456, 210] width 16 height 16
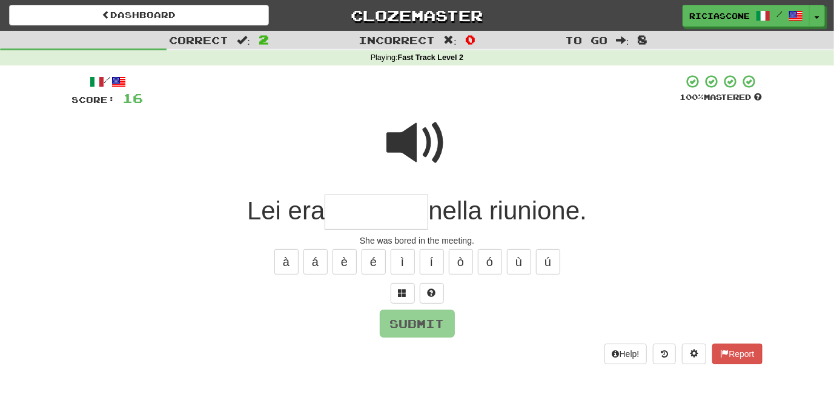
click at [406, 151] on span at bounding box center [417, 143] width 61 height 61
click at [392, 210] on input "text" at bounding box center [377, 212] width 104 height 36
click at [398, 297] on button at bounding box center [403, 293] width 24 height 21
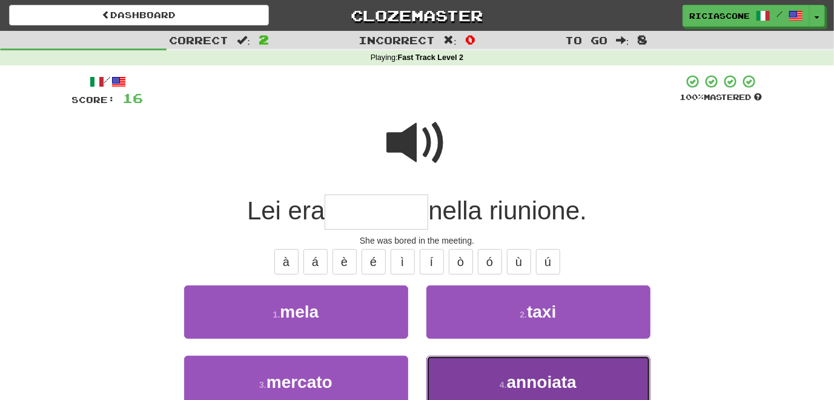
click at [461, 368] on button "4 . annoiata" at bounding box center [538, 381] width 224 height 53
type input "********"
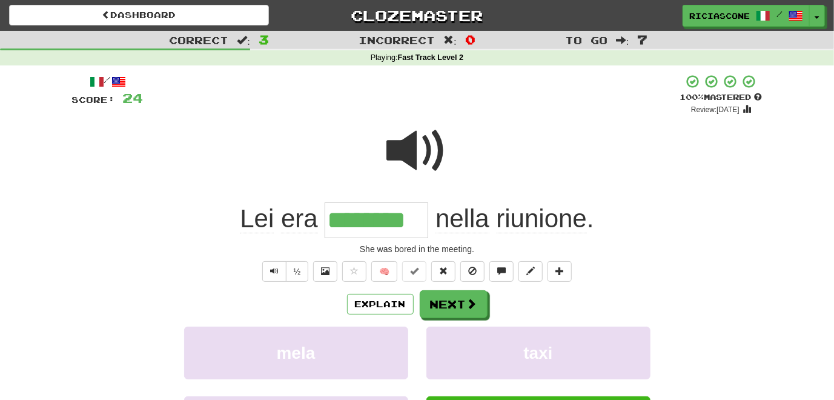
click at [415, 150] on span at bounding box center [417, 150] width 61 height 61
click at [428, 162] on span at bounding box center [417, 150] width 61 height 61
click at [456, 303] on button "Next" at bounding box center [454, 305] width 68 height 28
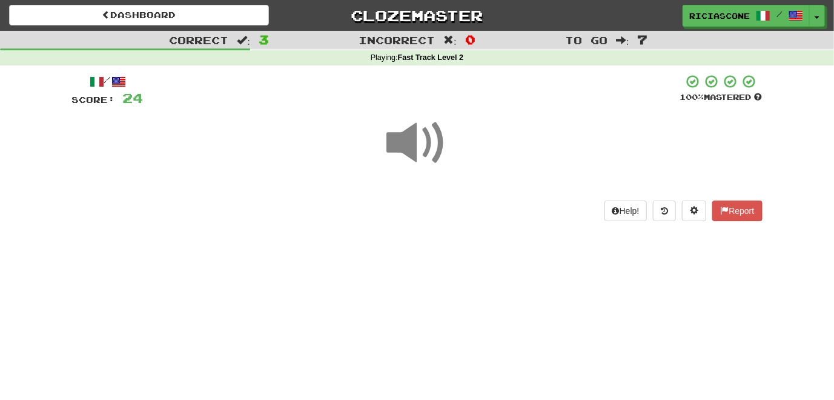
click at [409, 145] on span at bounding box center [417, 143] width 61 height 61
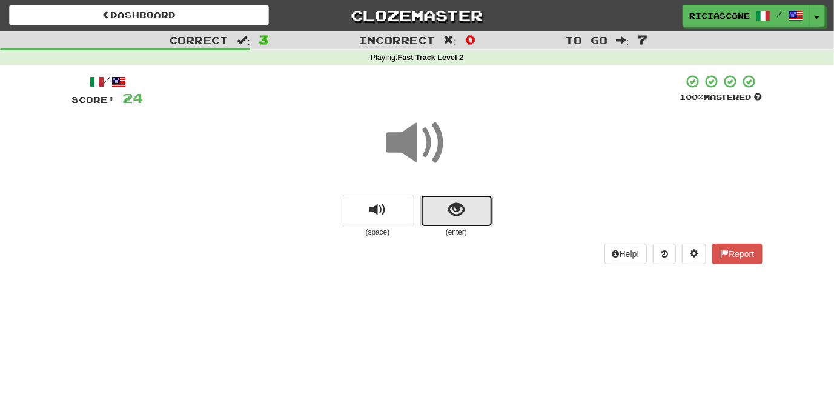
click at [448, 205] on span "show sentence" at bounding box center [456, 210] width 16 height 16
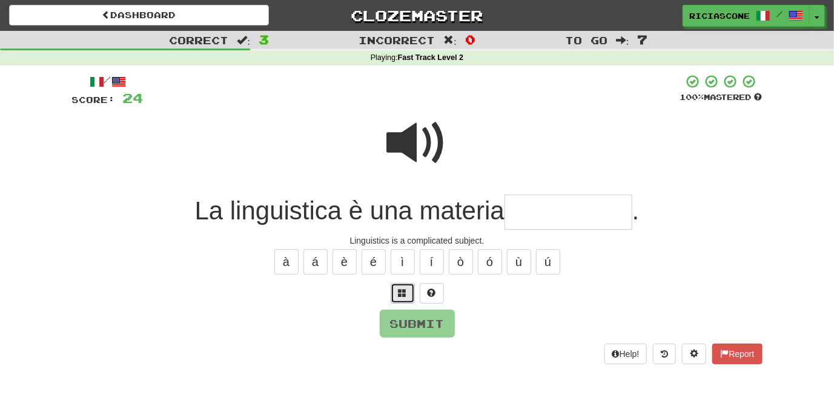
click at [406, 291] on span at bounding box center [402, 292] width 8 height 8
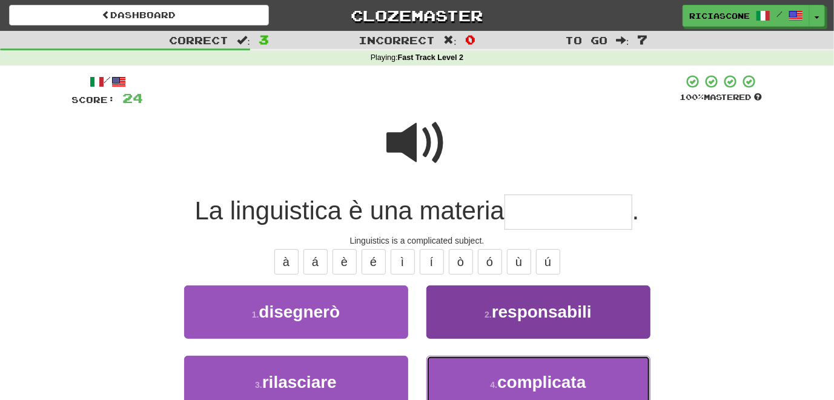
drag, startPoint x: 486, startPoint y: 379, endPoint x: 486, endPoint y: 366, distance: 13.3
click at [487, 378] on button "4 . complicata" at bounding box center [538, 381] width 224 height 53
type input "**********"
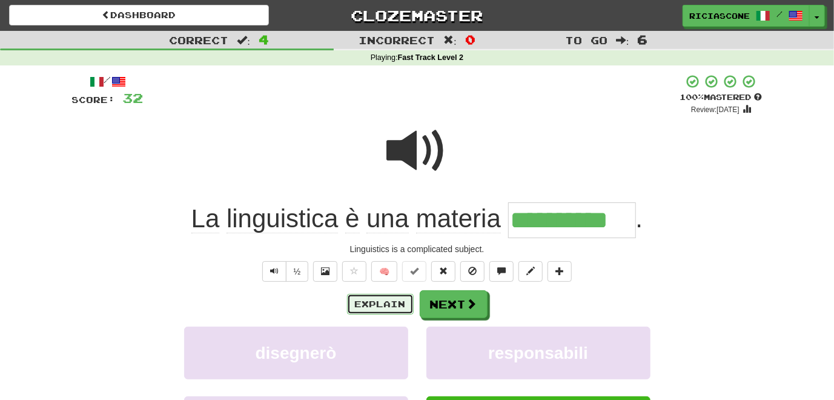
click at [365, 298] on button "Explain" at bounding box center [380, 304] width 67 height 21
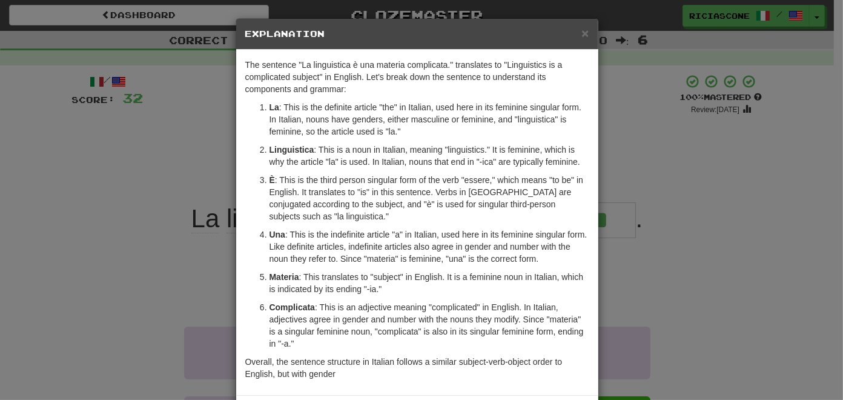
click at [136, 202] on div "× Explanation The sentence "La linguistica è una materia complicata." translate…" at bounding box center [421, 200] width 843 height 400
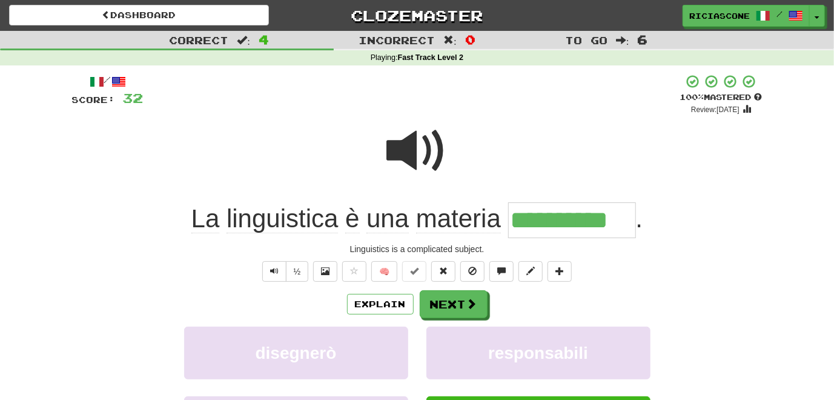
click at [447, 289] on div "**********" at bounding box center [417, 292] width 690 height 437
click at [441, 307] on button "Next" at bounding box center [454, 305] width 68 height 28
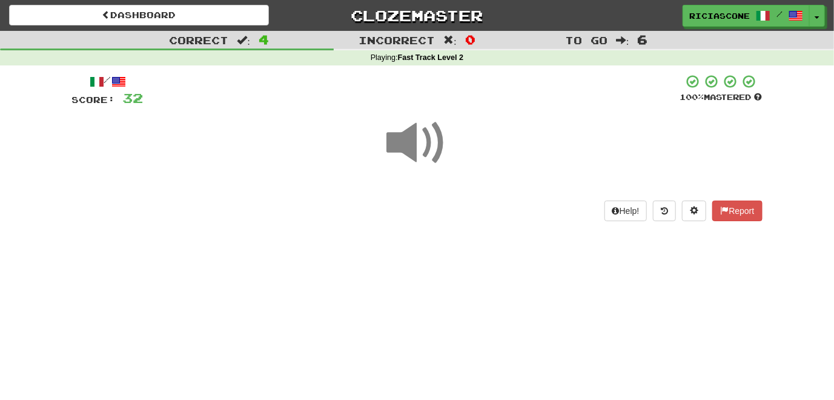
click at [400, 136] on span at bounding box center [417, 143] width 61 height 61
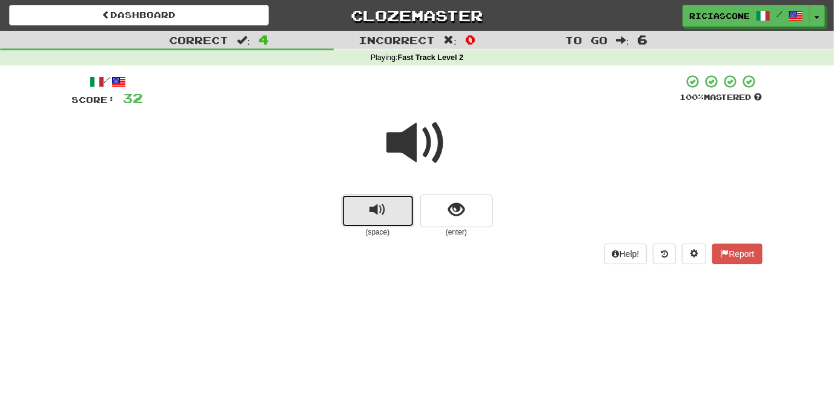
click at [375, 214] on span "replay audio" at bounding box center [377, 210] width 16 height 16
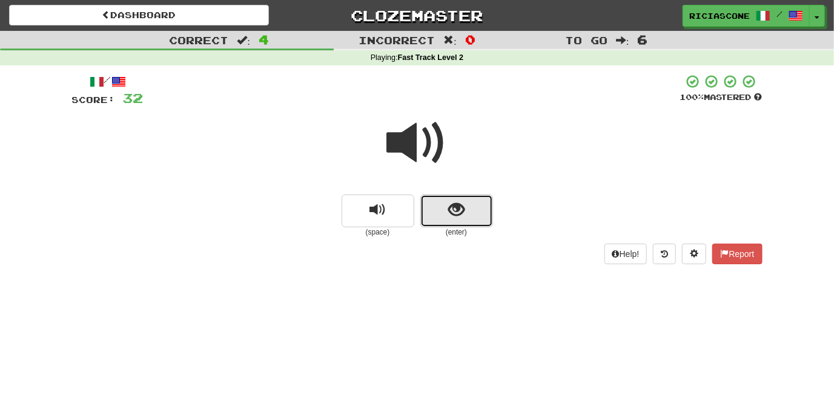
click at [464, 221] on button "show sentence" at bounding box center [456, 210] width 73 height 33
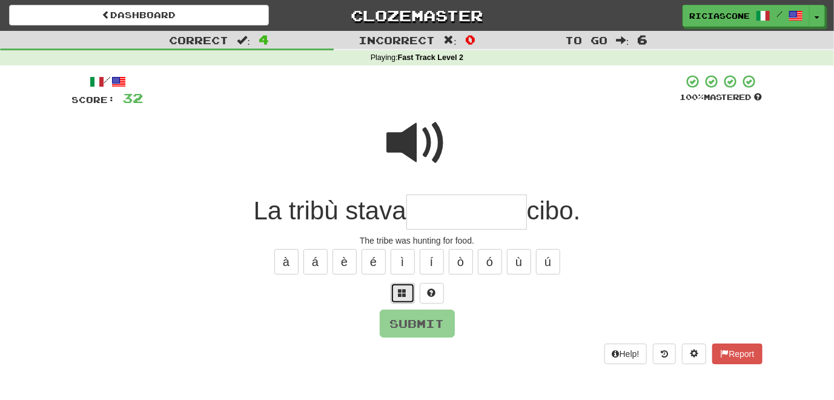
click at [400, 288] on span at bounding box center [402, 292] width 8 height 8
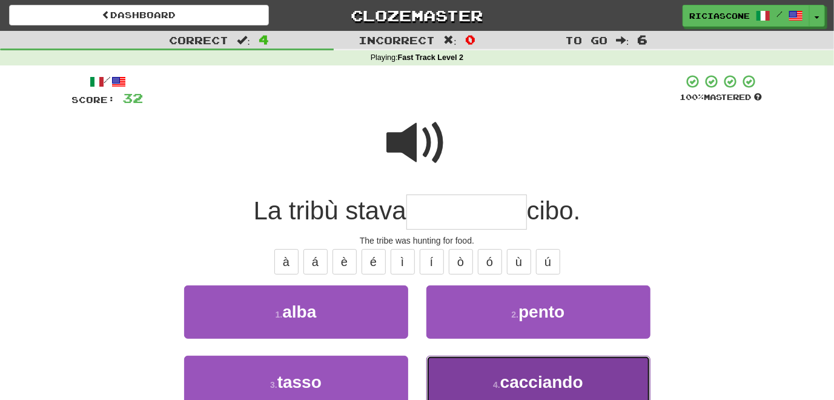
click at [433, 359] on button "4 . cacciando" at bounding box center [538, 381] width 224 height 53
type input "*********"
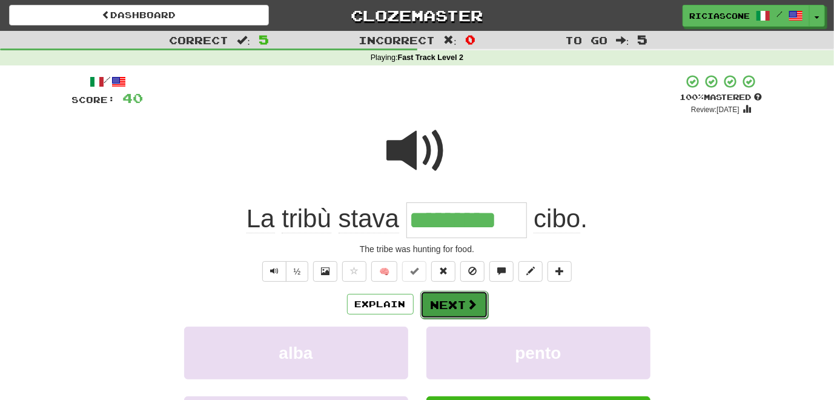
click at [443, 306] on button "Next" at bounding box center [454, 305] width 68 height 28
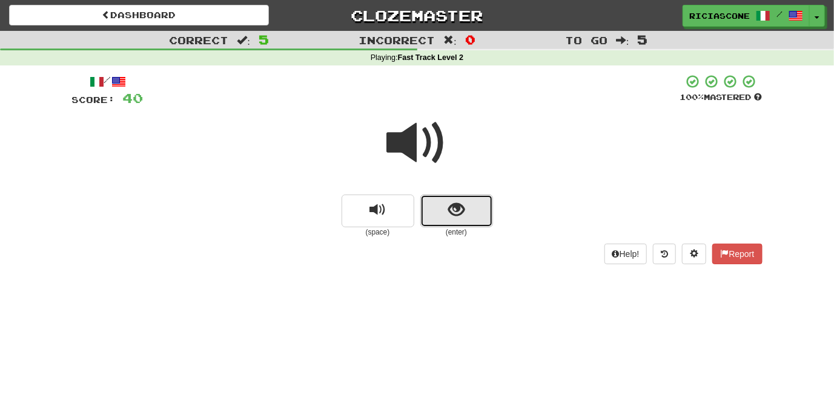
click at [465, 210] on button "show sentence" at bounding box center [456, 210] width 73 height 33
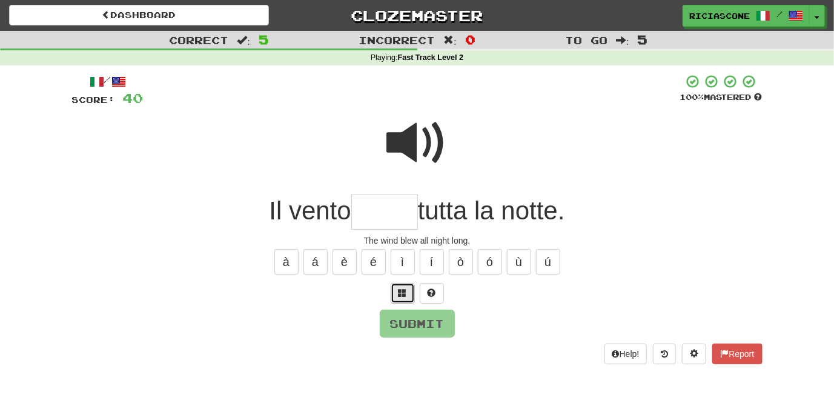
click at [402, 289] on span at bounding box center [402, 292] width 8 height 8
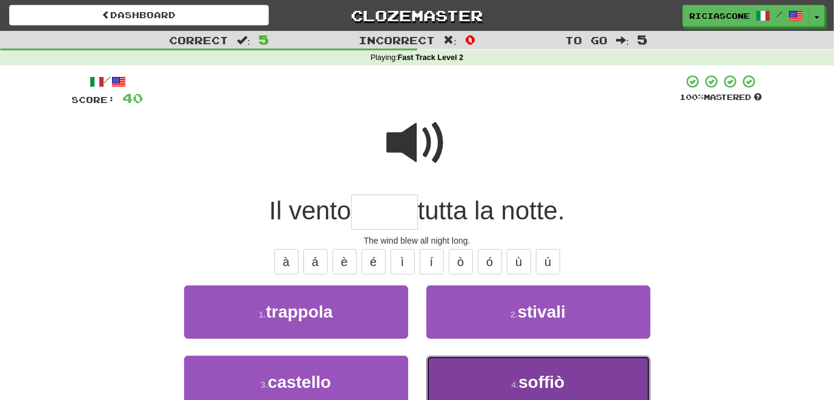
click at [448, 383] on button "4 . soffiò" at bounding box center [538, 381] width 224 height 53
type input "******"
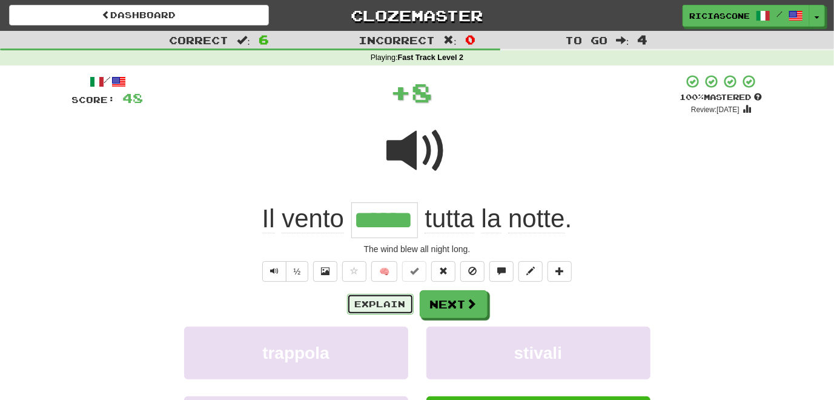
click at [375, 301] on button "Explain" at bounding box center [380, 304] width 67 height 21
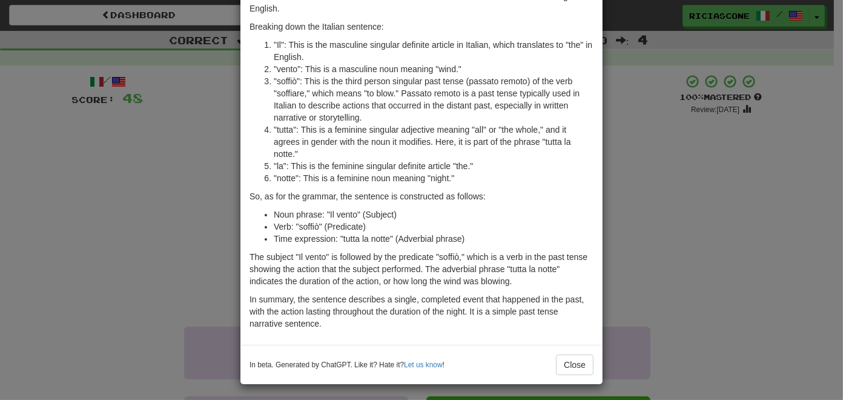
scroll to position [70, 0]
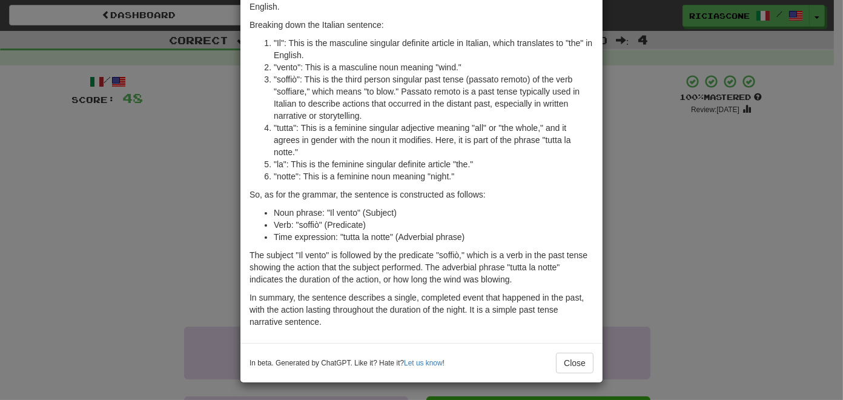
click at [184, 117] on div "× Explanation The Italian sentence "Il vento soffiò tutta la notte." translates…" at bounding box center [421, 200] width 843 height 400
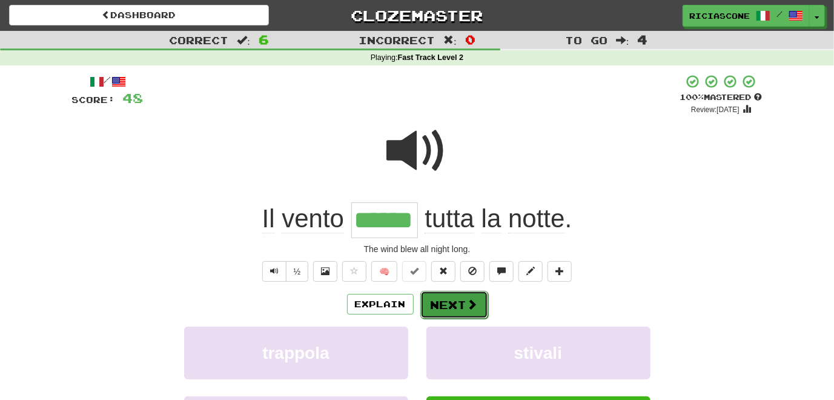
click at [444, 306] on button "Next" at bounding box center [454, 305] width 68 height 28
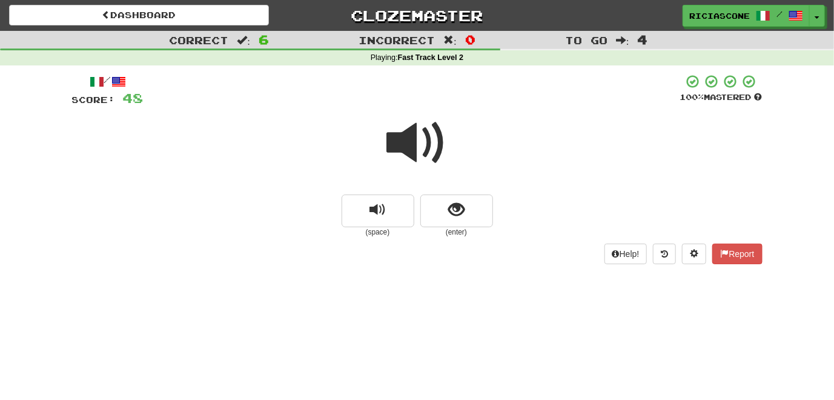
click at [398, 138] on span at bounding box center [417, 143] width 61 height 61
click at [398, 139] on span at bounding box center [417, 143] width 61 height 61
click at [401, 140] on span at bounding box center [417, 143] width 61 height 61
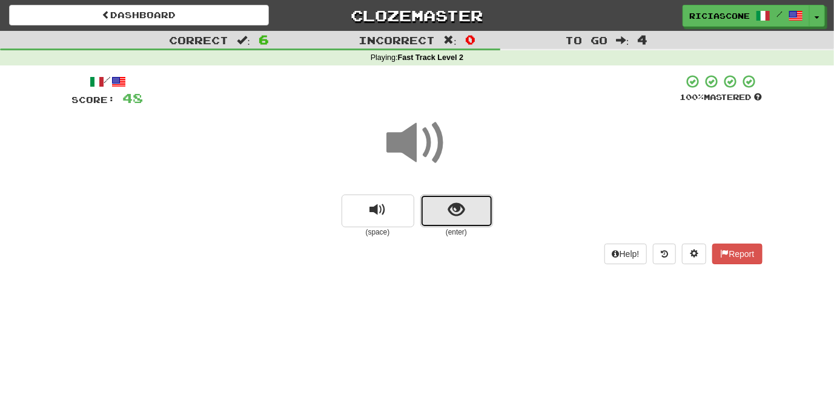
click at [449, 216] on span "show sentence" at bounding box center [456, 210] width 16 height 16
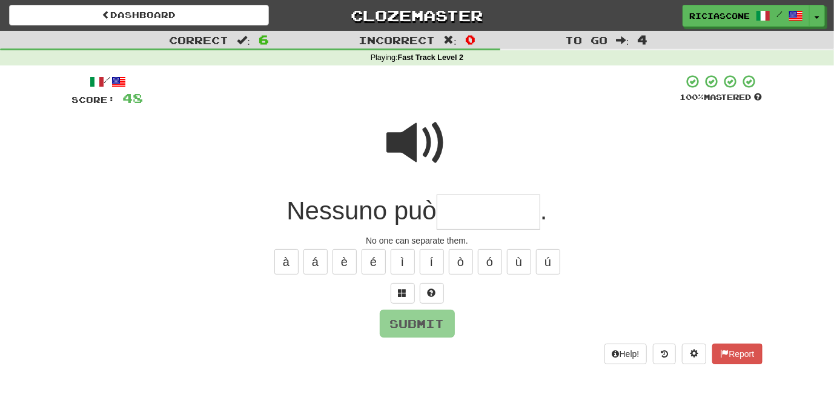
click at [413, 134] on span at bounding box center [417, 143] width 61 height 61
click at [411, 138] on span at bounding box center [417, 143] width 61 height 61
click at [401, 295] on span at bounding box center [402, 292] width 8 height 8
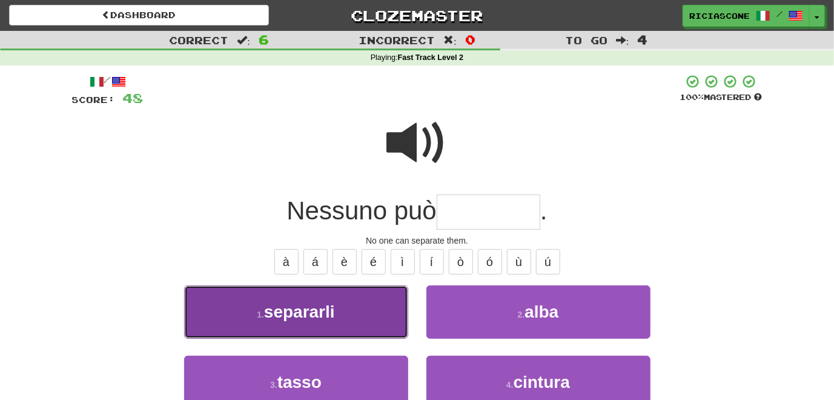
click at [367, 332] on button "1 . separarli" at bounding box center [296, 311] width 224 height 53
type input "*********"
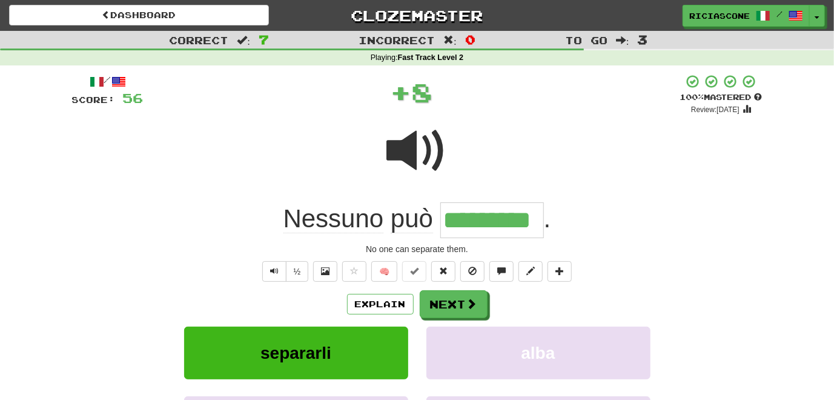
click at [412, 162] on span at bounding box center [417, 150] width 61 height 61
click at [455, 309] on button "Next" at bounding box center [454, 305] width 68 height 28
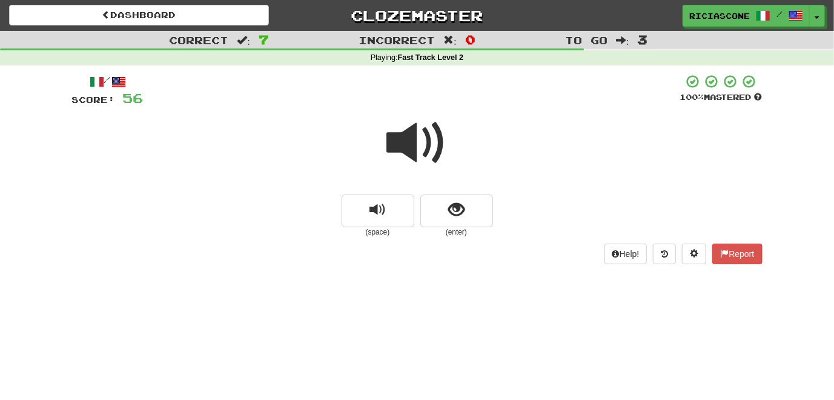
click at [404, 137] on span at bounding box center [417, 143] width 61 height 61
click at [458, 208] on span "show sentence" at bounding box center [456, 210] width 16 height 16
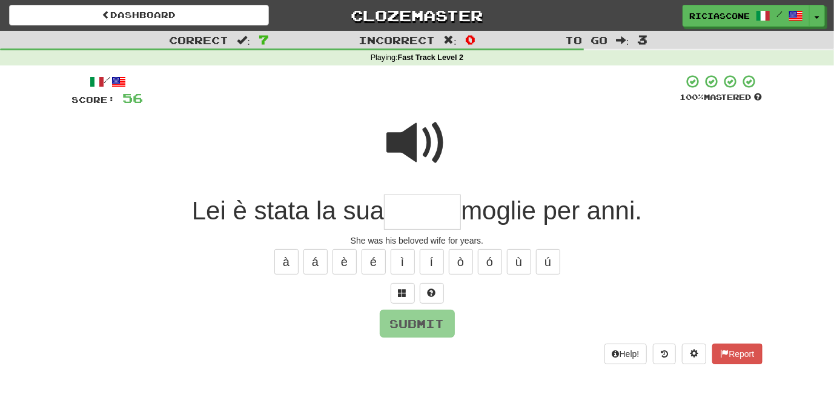
click at [409, 139] on span at bounding box center [417, 143] width 61 height 61
click at [400, 295] on span at bounding box center [402, 292] width 8 height 8
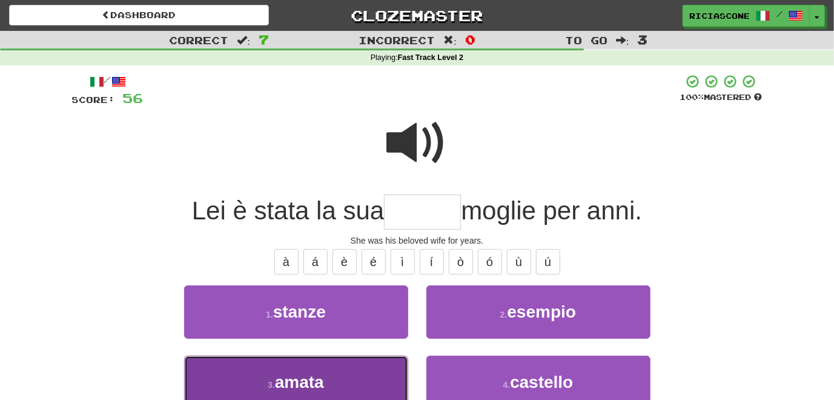
click at [363, 374] on button "3 . amata" at bounding box center [296, 381] width 224 height 53
type input "*****"
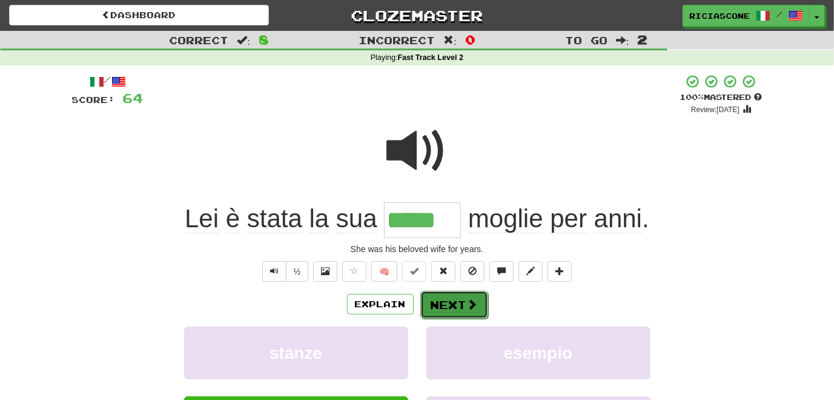
click at [449, 311] on button "Next" at bounding box center [454, 305] width 68 height 28
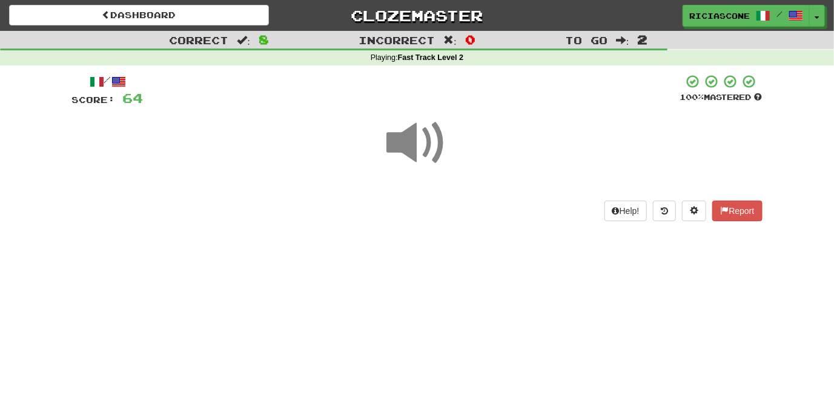
click at [403, 142] on span at bounding box center [417, 143] width 61 height 61
click at [408, 147] on span at bounding box center [417, 143] width 61 height 61
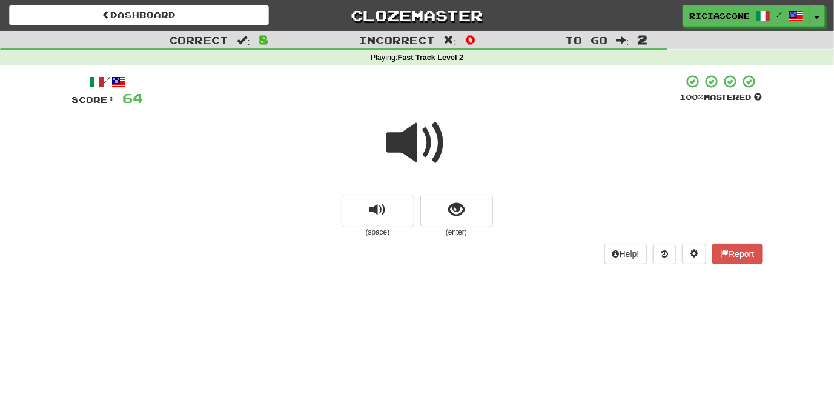
click at [409, 142] on span at bounding box center [417, 143] width 61 height 61
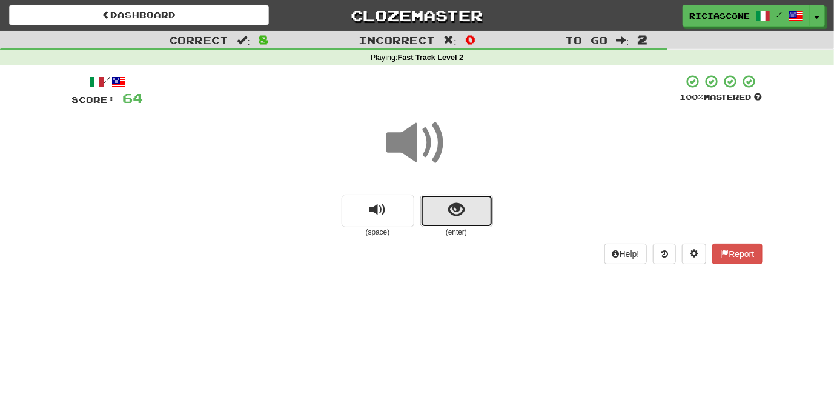
click at [446, 219] on button "show sentence" at bounding box center [456, 210] width 73 height 33
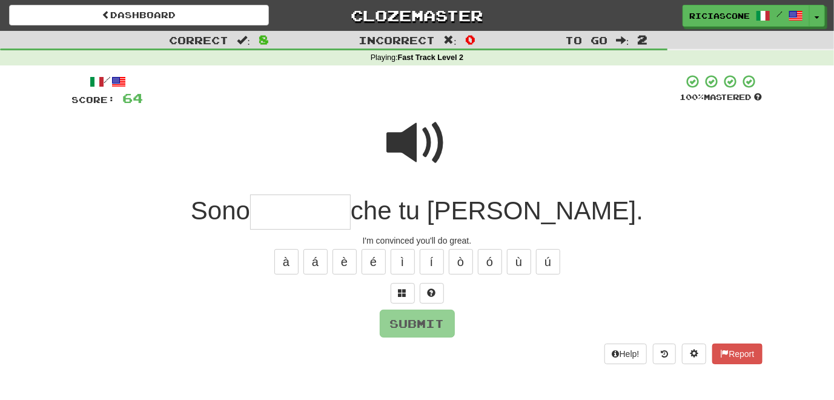
click at [400, 147] on span at bounding box center [417, 143] width 61 height 61
click at [403, 295] on span at bounding box center [402, 292] width 8 height 8
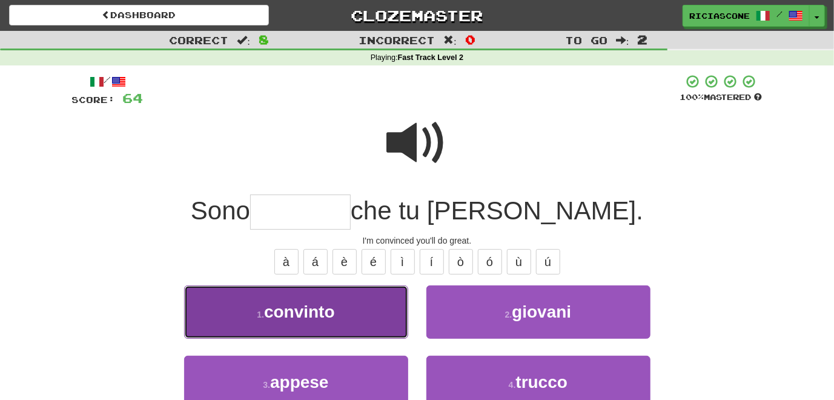
click at [371, 328] on button "1 . convinto" at bounding box center [296, 311] width 224 height 53
type input "********"
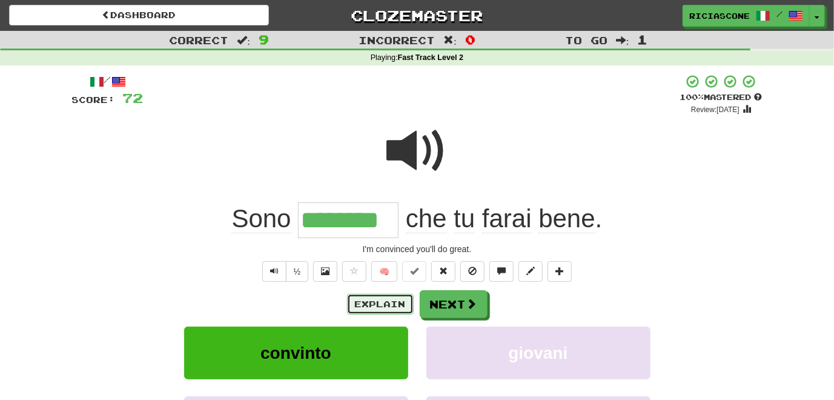
click at [378, 302] on button "Explain" at bounding box center [380, 304] width 67 height 21
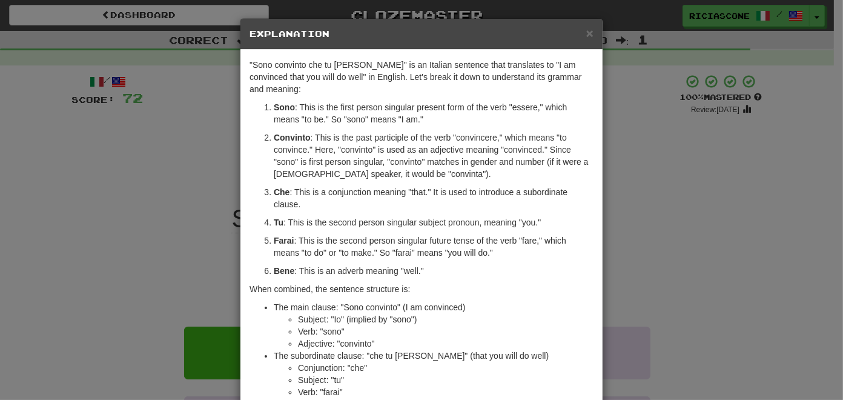
click at [132, 179] on div "× Explanation "Sono convinto che tu farai bene" is an Italian sentence that tra…" at bounding box center [421, 200] width 843 height 400
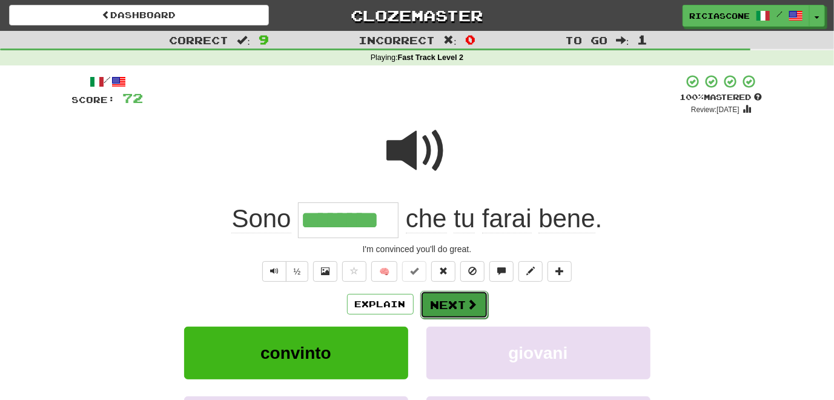
click at [443, 301] on button "Next" at bounding box center [454, 305] width 68 height 28
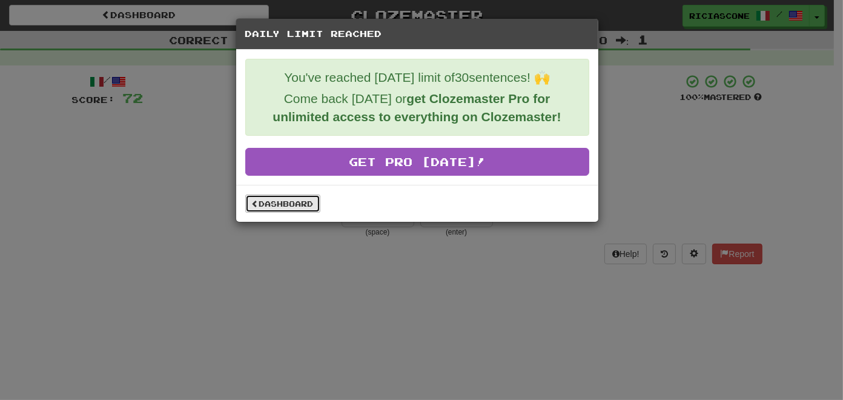
click at [282, 204] on link "Dashboard" at bounding box center [282, 203] width 75 height 18
